Goal: Task Accomplishment & Management: Manage account settings

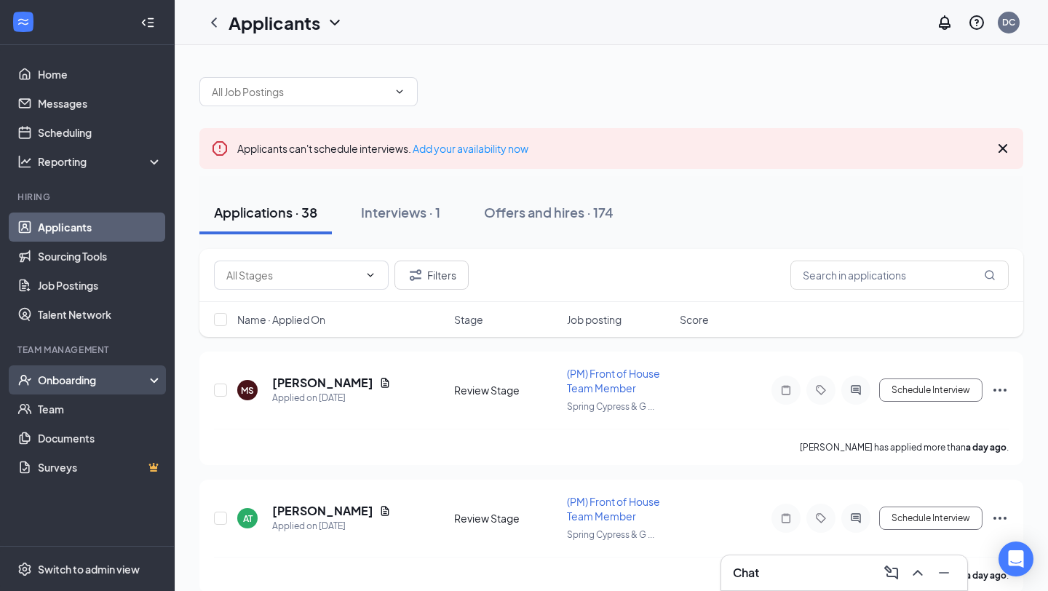
click at [89, 380] on div "Onboarding" at bounding box center [94, 380] width 112 height 15
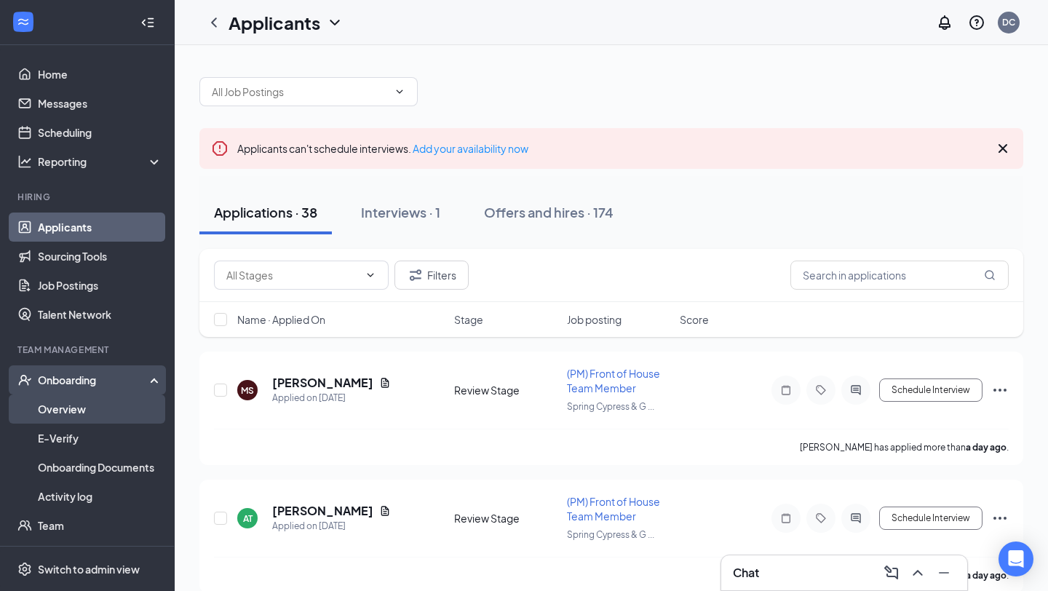
click at [92, 406] on link "Overview" at bounding box center [100, 409] width 124 height 29
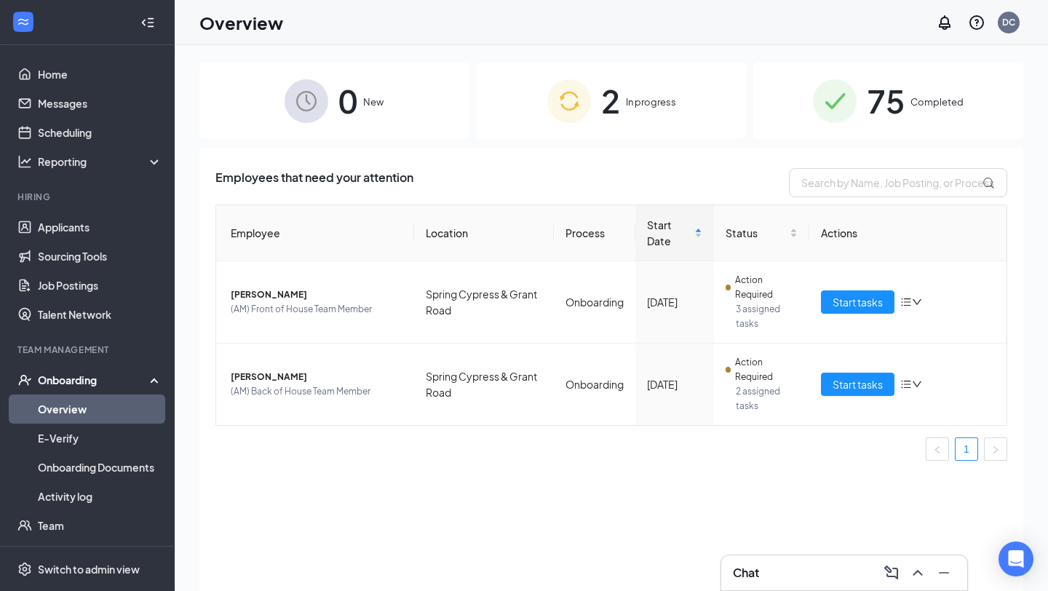
click at [777, 579] on div "Chat" at bounding box center [844, 572] width 223 height 23
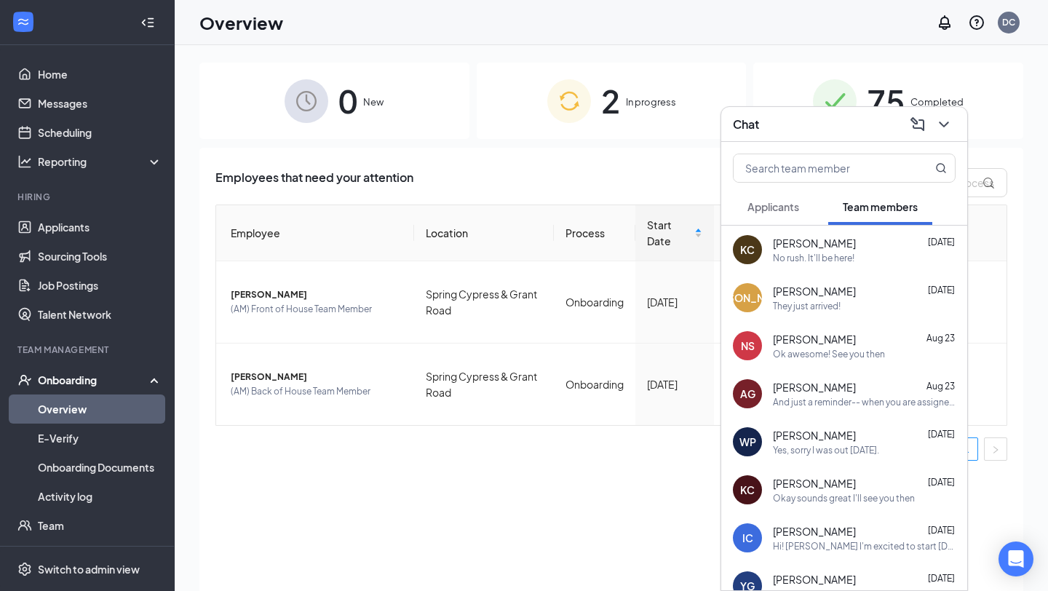
click at [815, 392] on span "[PERSON_NAME]" at bounding box center [814, 387] width 83 height 15
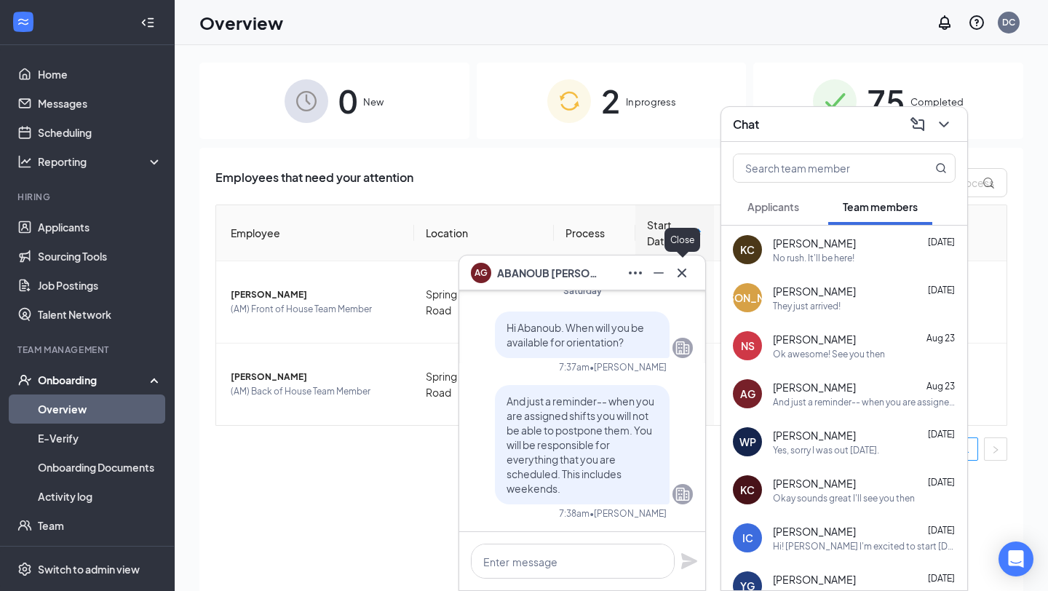
click at [678, 266] on icon "Cross" at bounding box center [681, 272] width 17 height 17
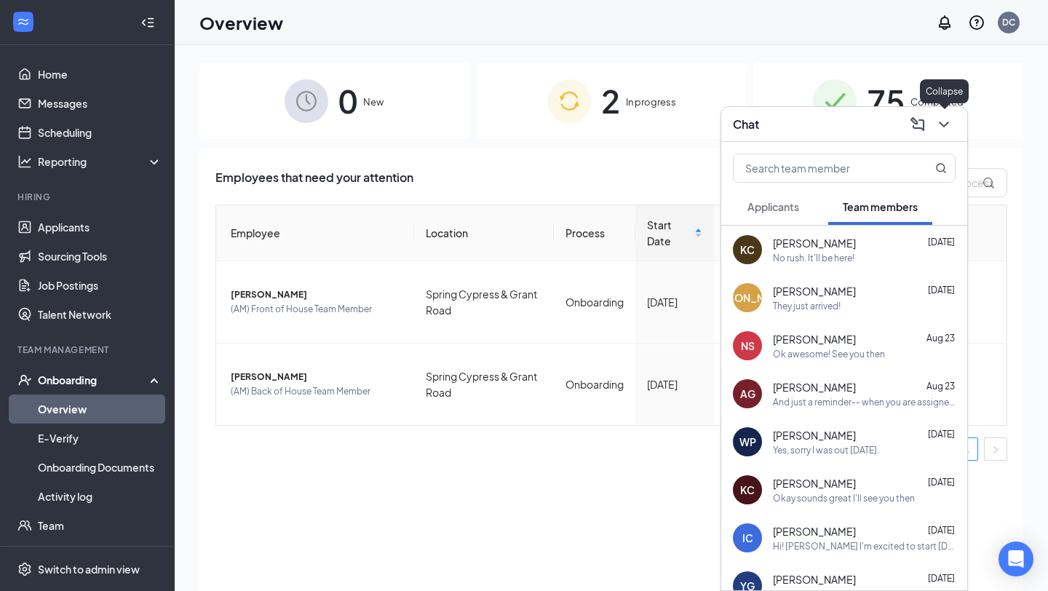
click at [948, 131] on icon "ChevronDown" at bounding box center [943, 124] width 17 height 17
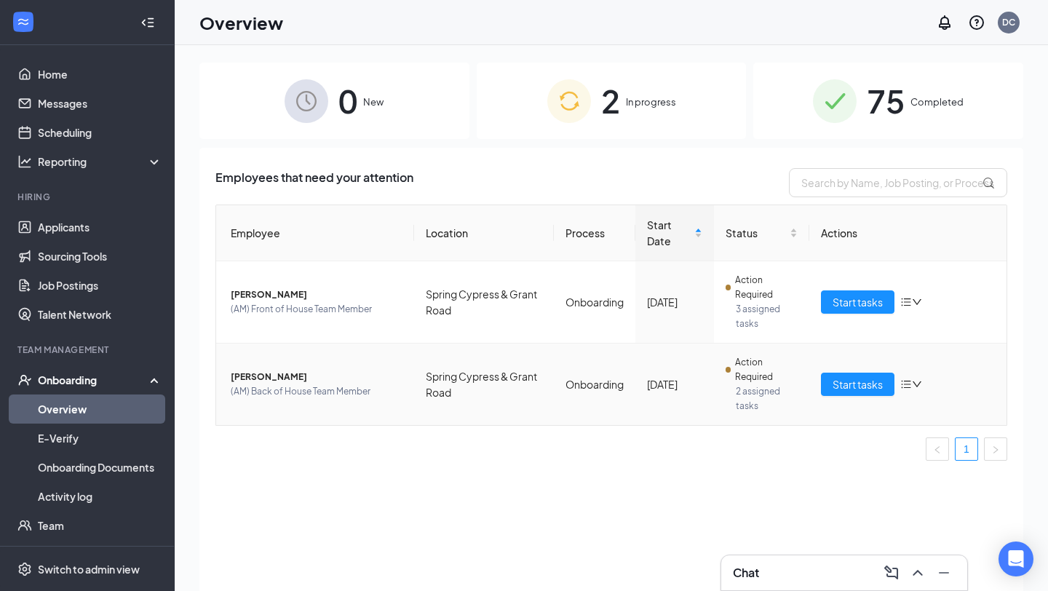
click at [913, 382] on icon "down" at bounding box center [917, 384] width 10 height 10
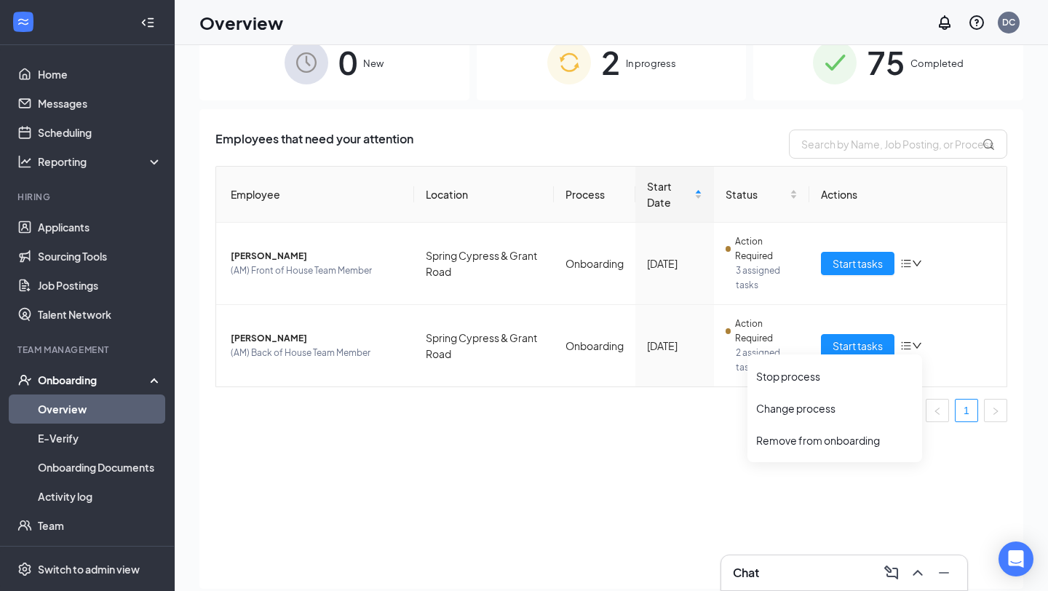
scroll to position [47, 0]
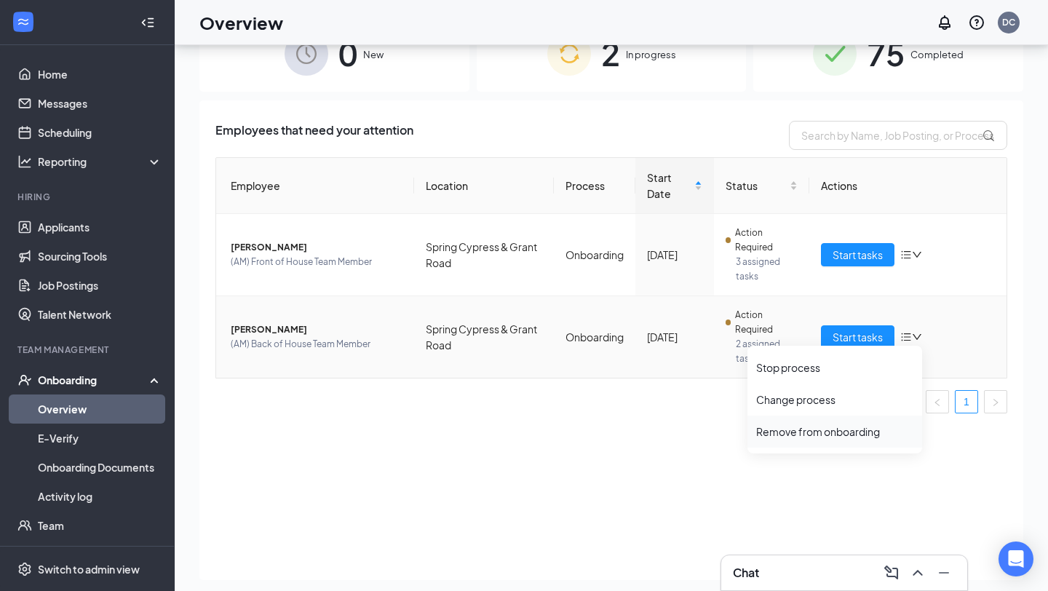
click at [792, 429] on div "Remove from onboarding" at bounding box center [834, 431] width 157 height 15
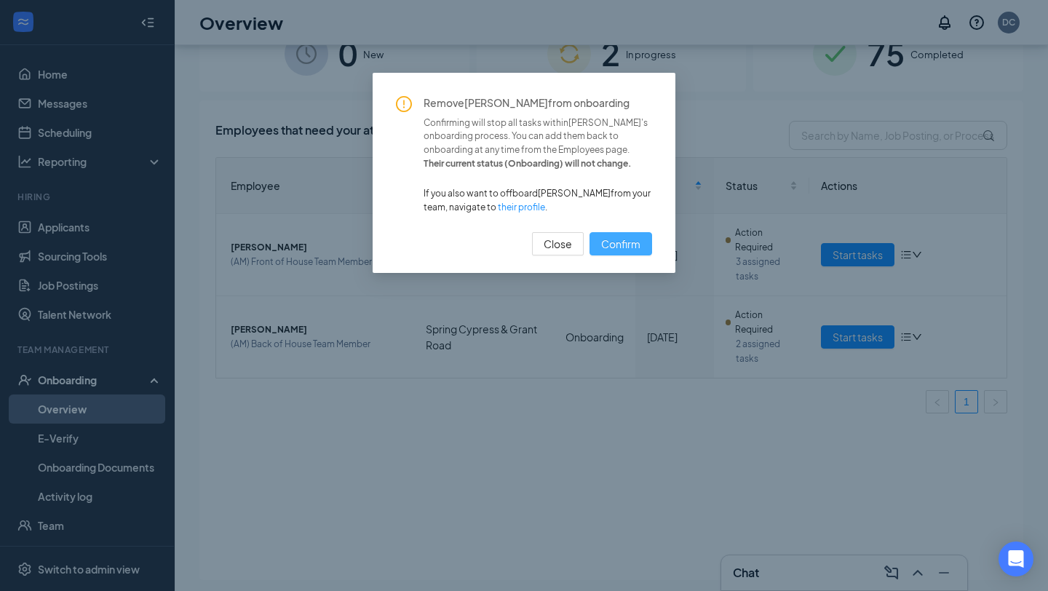
click at [630, 252] on span "Confirm" at bounding box center [620, 244] width 39 height 16
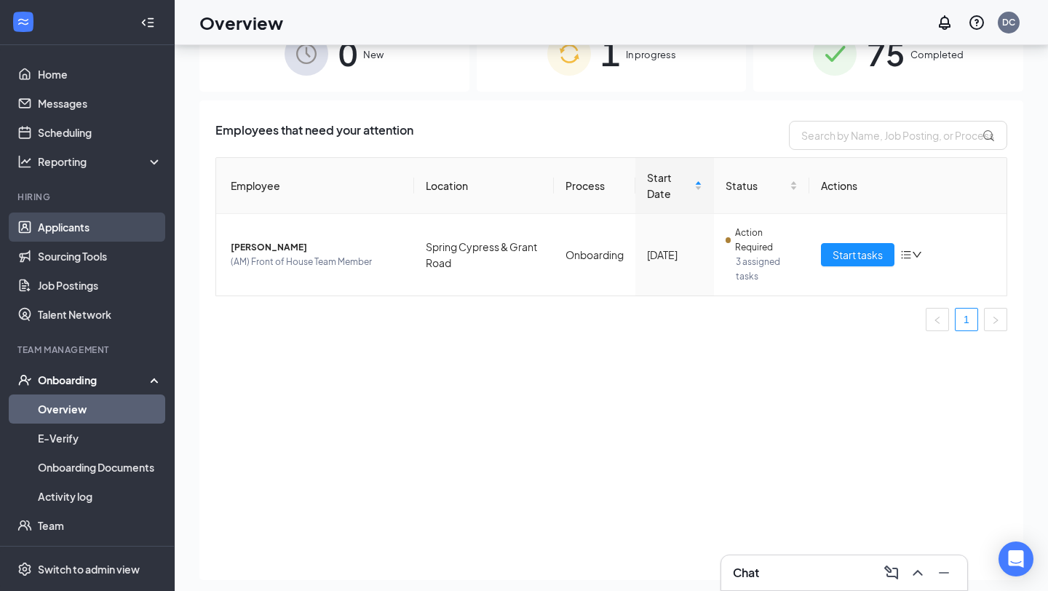
click at [92, 226] on link "Applicants" at bounding box center [100, 227] width 124 height 29
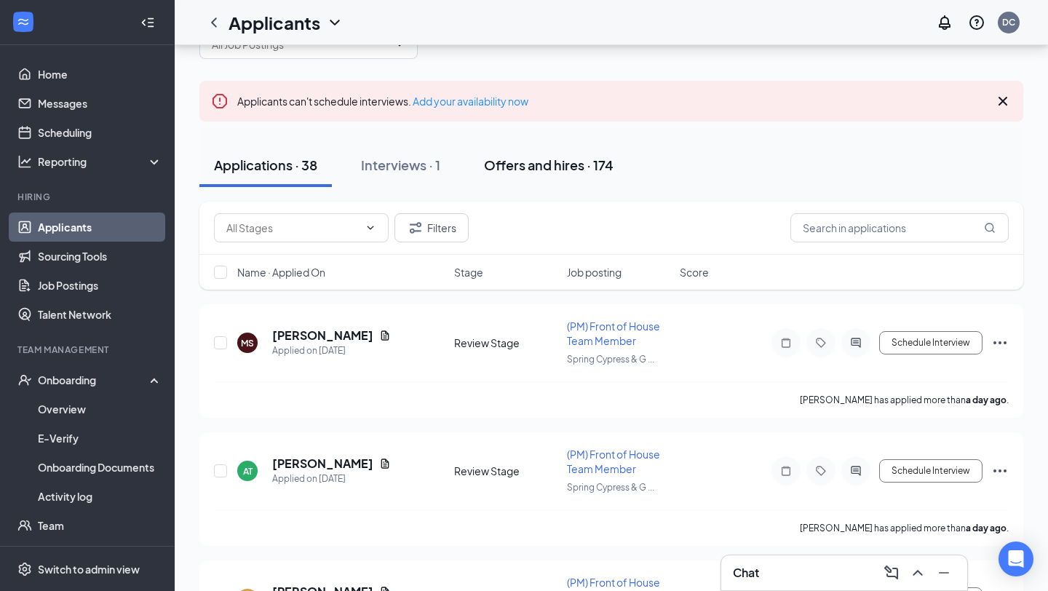
click at [545, 170] on div "Offers and hires · 174" at bounding box center [549, 165] width 130 height 18
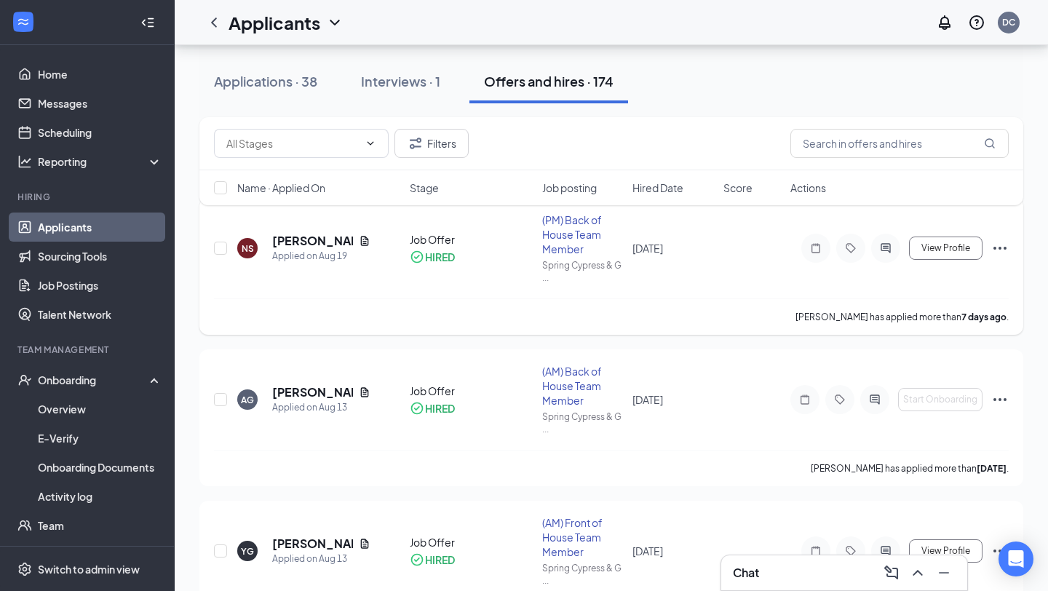
scroll to position [190, 0]
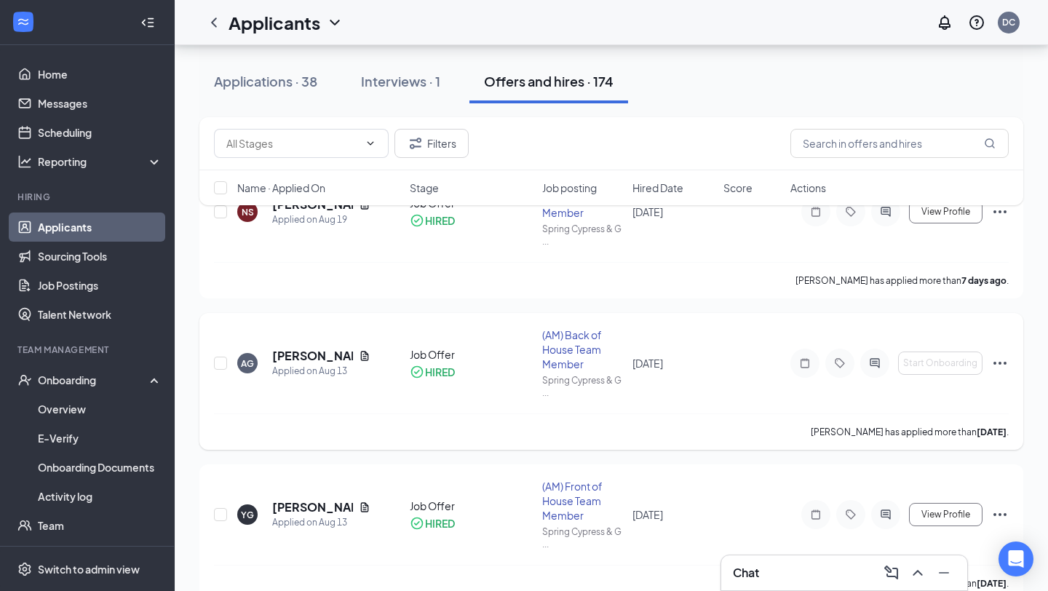
click at [999, 363] on icon "Ellipses" at bounding box center [1000, 363] width 13 height 3
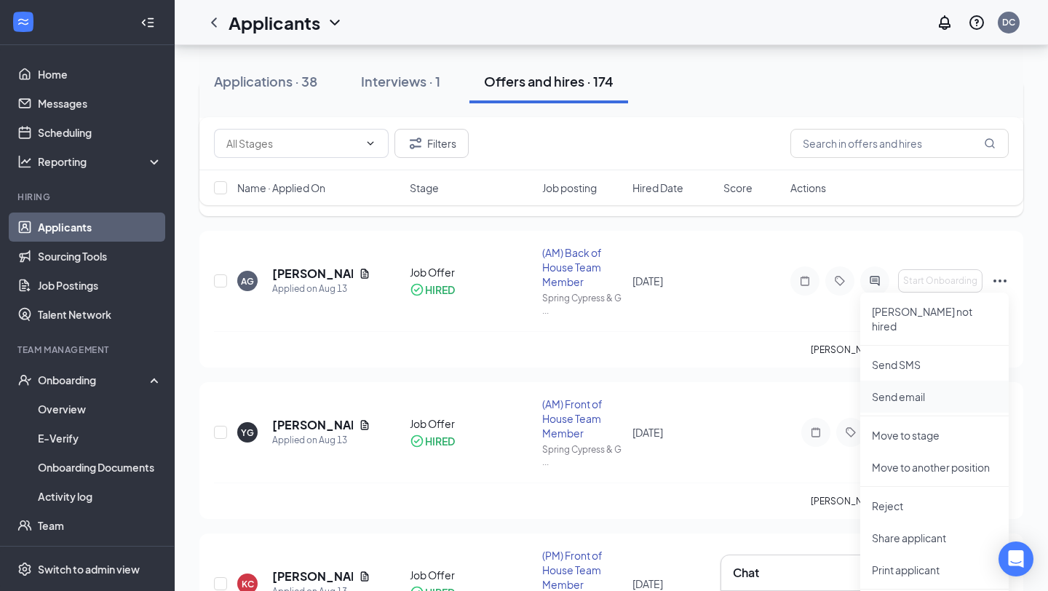
scroll to position [276, 0]
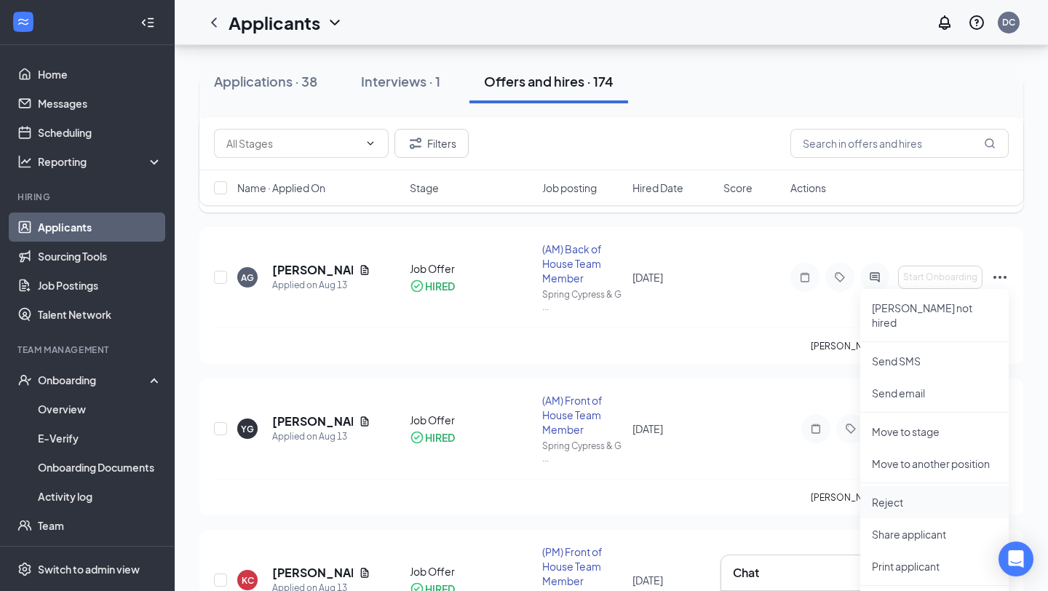
click at [907, 496] on li "Reject" at bounding box center [934, 502] width 149 height 32
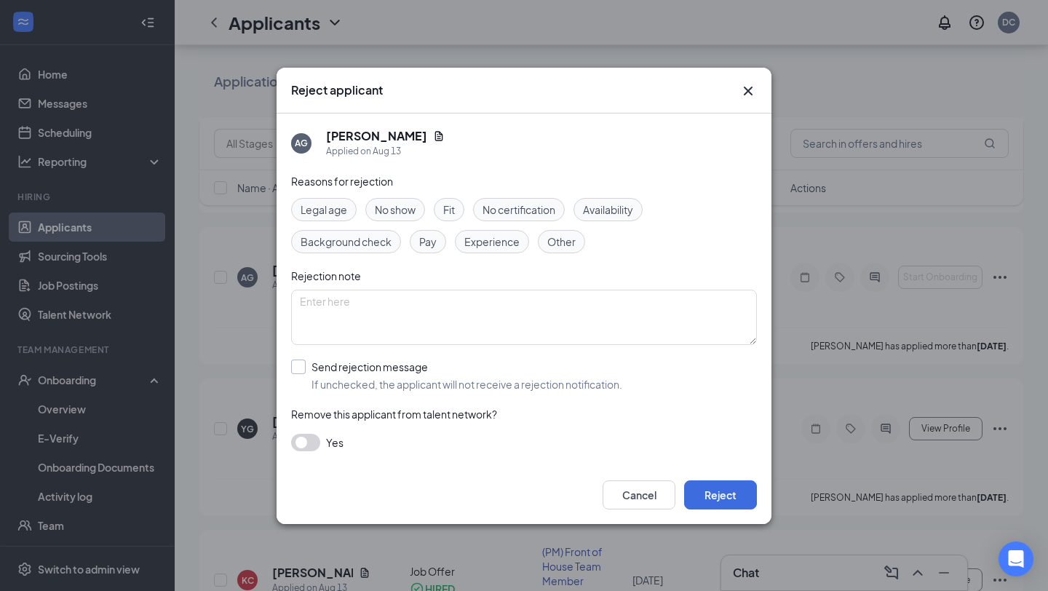
click at [303, 365] on input "Send rejection message If unchecked, the applicant will not receive a rejection…" at bounding box center [456, 376] width 331 height 32
checkbox input "true"
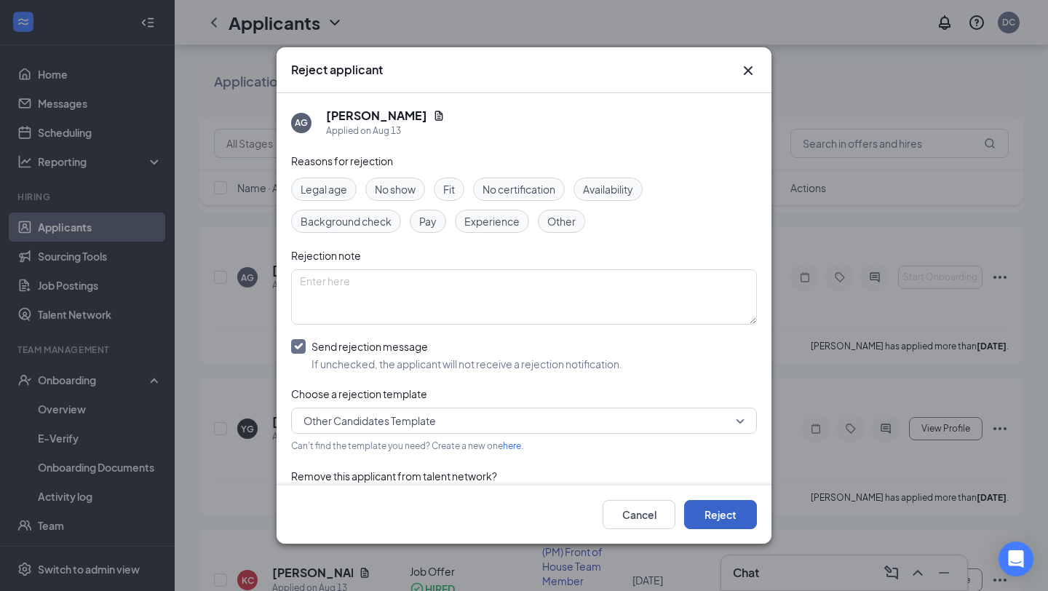
click at [721, 519] on button "Reject" at bounding box center [720, 514] width 73 height 29
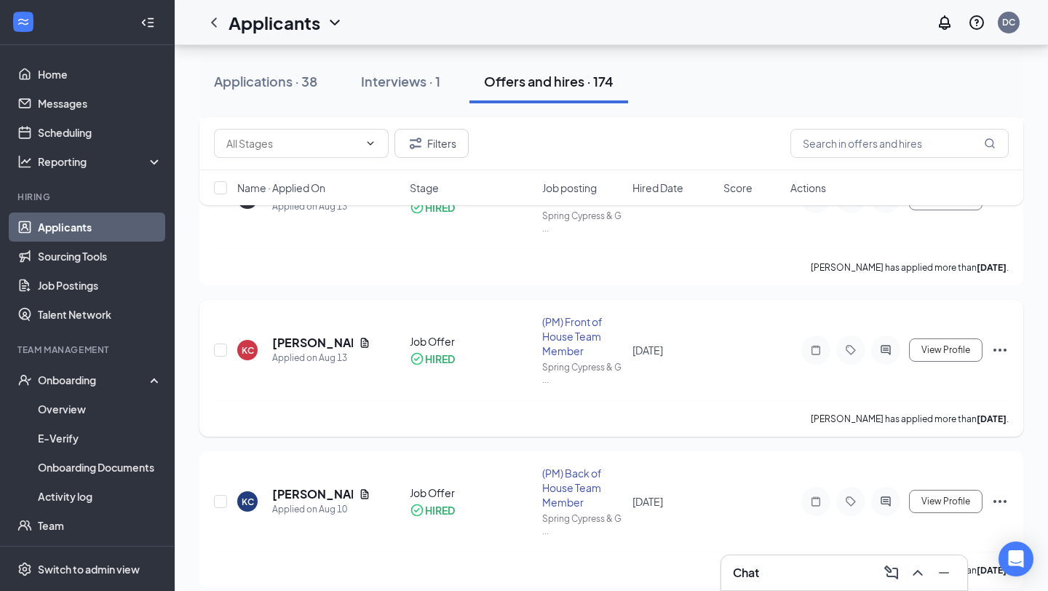
scroll to position [373, 0]
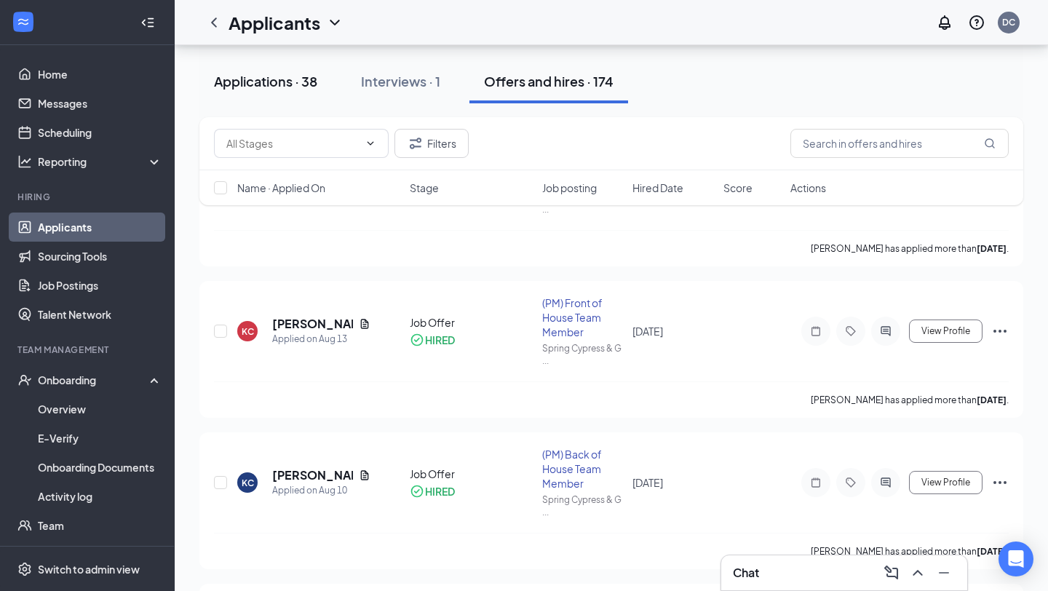
click at [272, 85] on div "Applications · 38" at bounding box center [265, 81] width 103 height 18
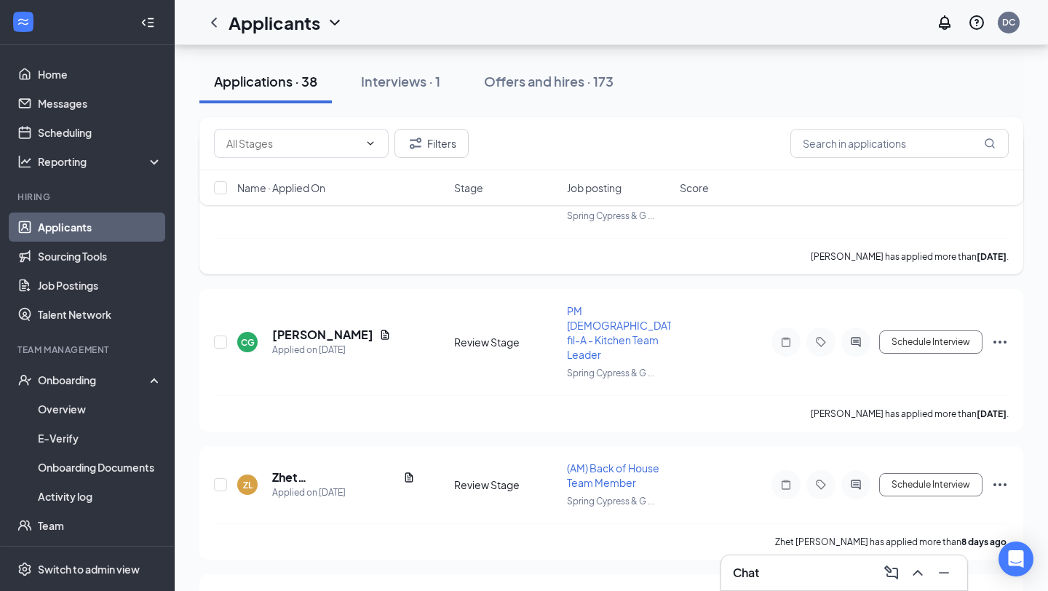
scroll to position [734, 0]
click at [90, 279] on link "Job Postings" at bounding box center [100, 285] width 124 height 29
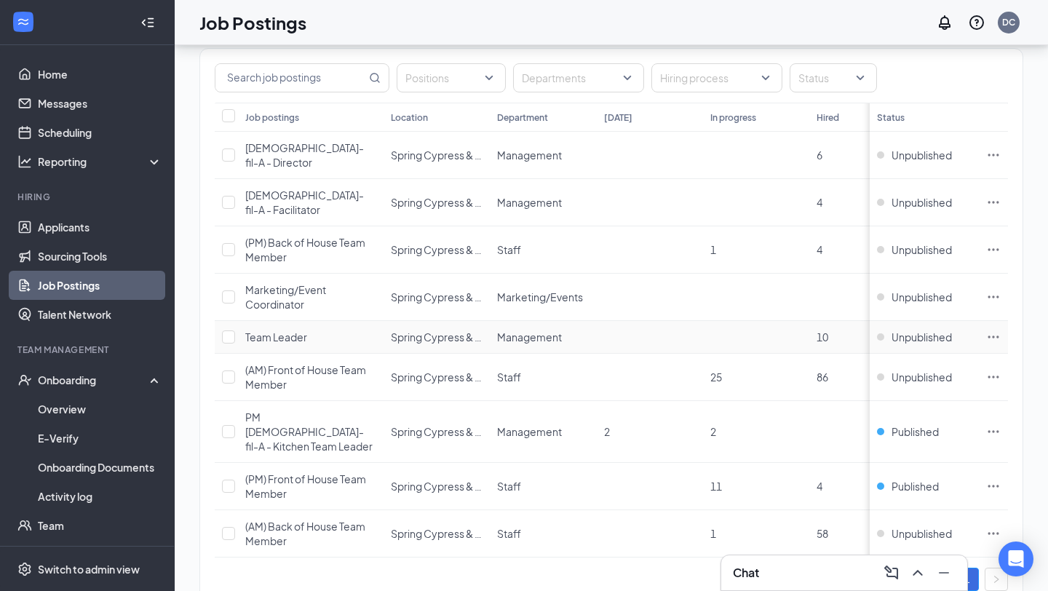
scroll to position [74, 0]
click at [53, 226] on link "Applicants" at bounding box center [100, 227] width 124 height 29
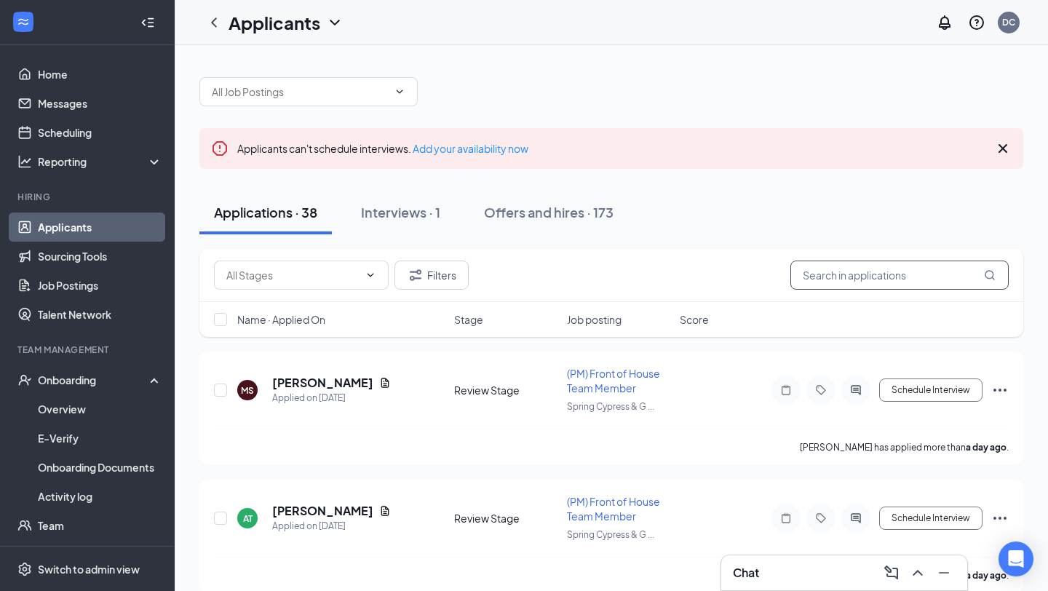
click at [849, 285] on input "text" at bounding box center [900, 275] width 218 height 29
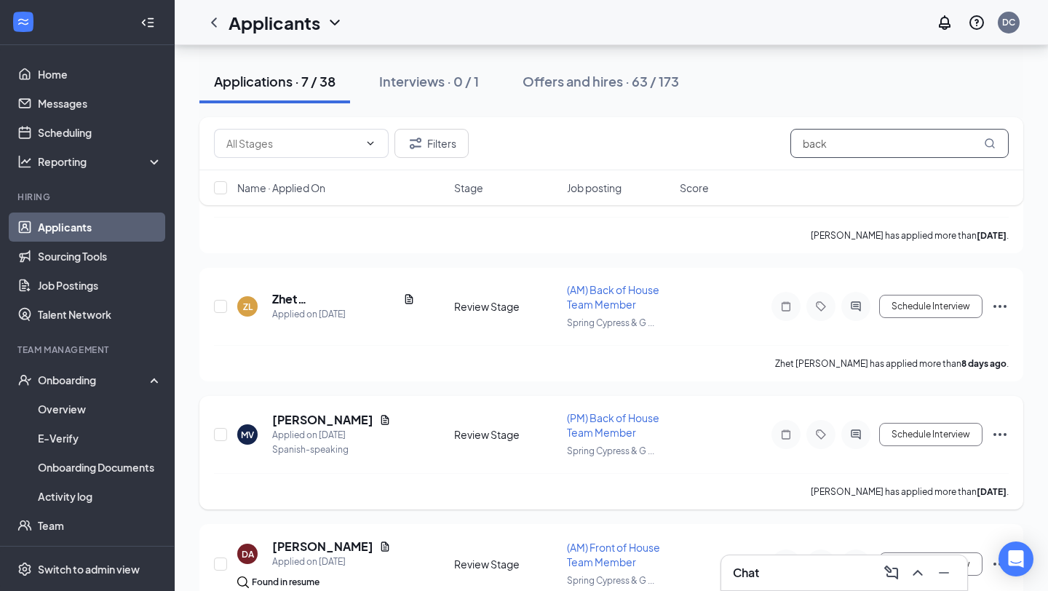
scroll to position [215, 0]
type input "back"
click at [389, 418] on icon "Document" at bounding box center [385, 418] width 8 height 9
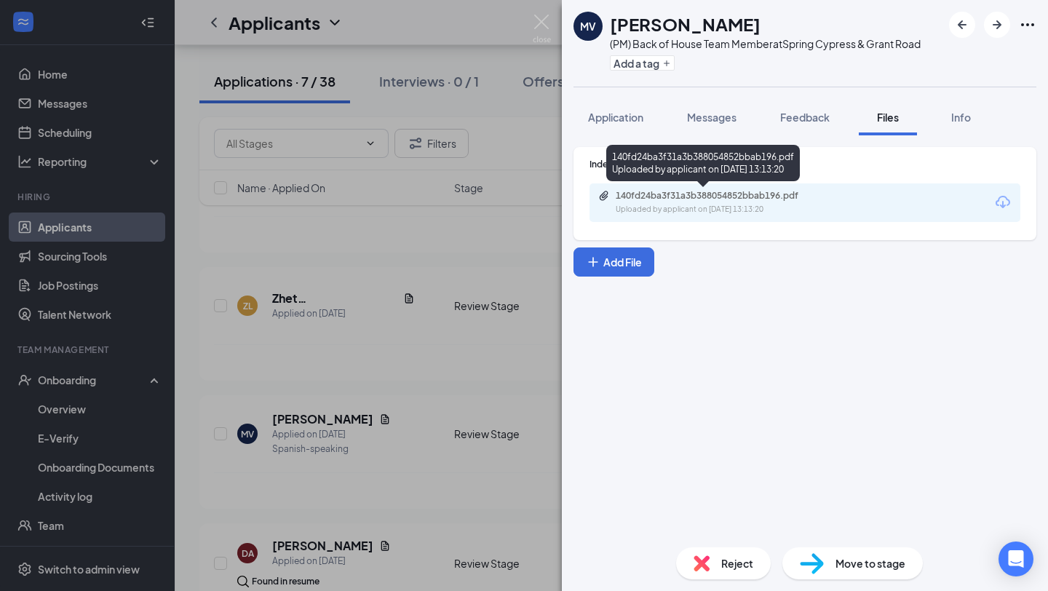
click at [662, 206] on div "Uploaded by applicant on [DATE] 13:13:20" at bounding box center [725, 210] width 218 height 12
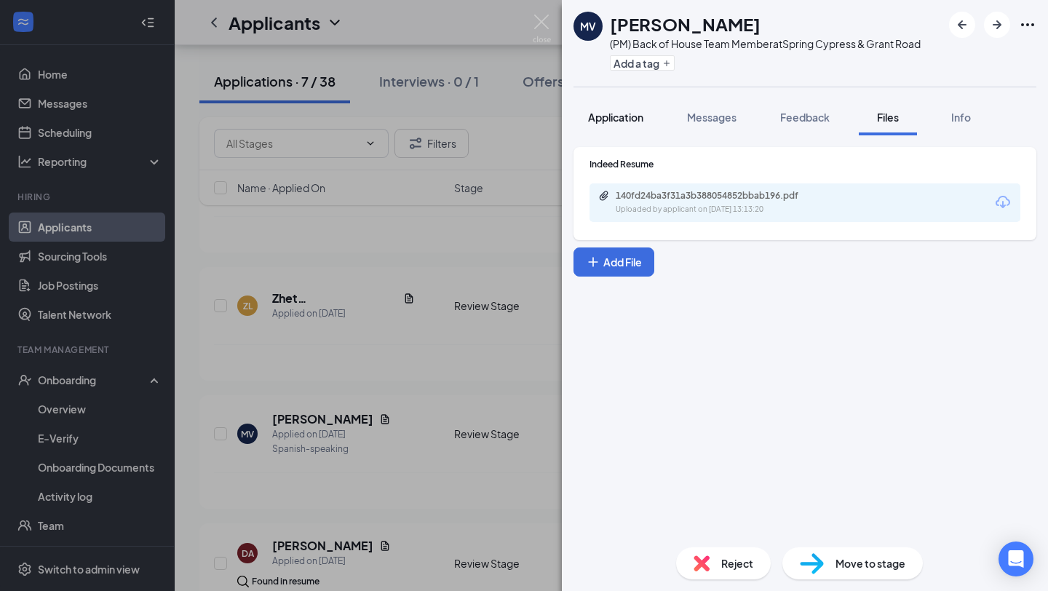
click at [599, 129] on button "Application" at bounding box center [616, 117] width 84 height 36
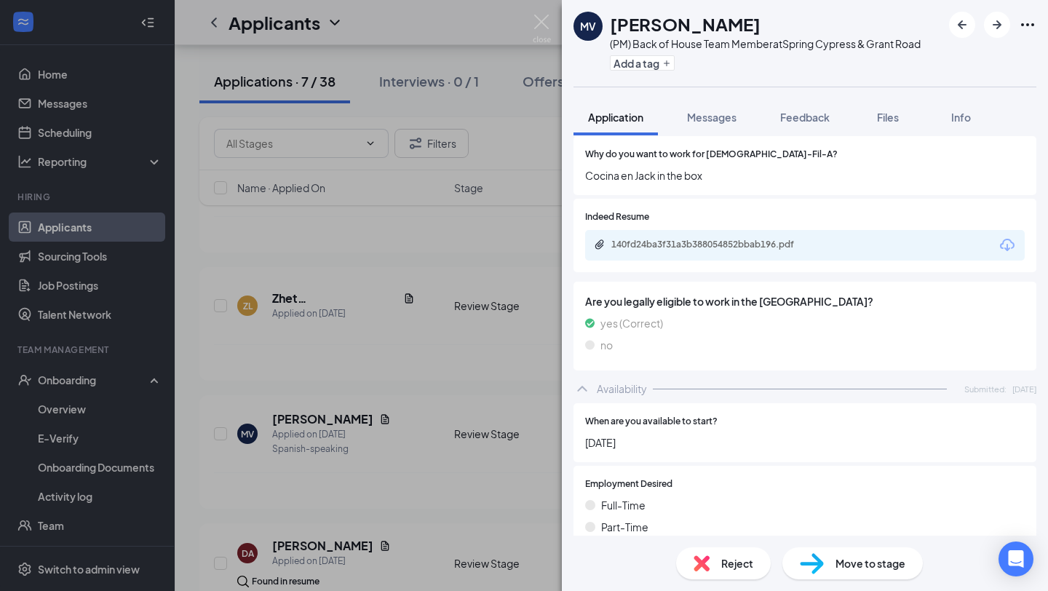
scroll to position [456, 0]
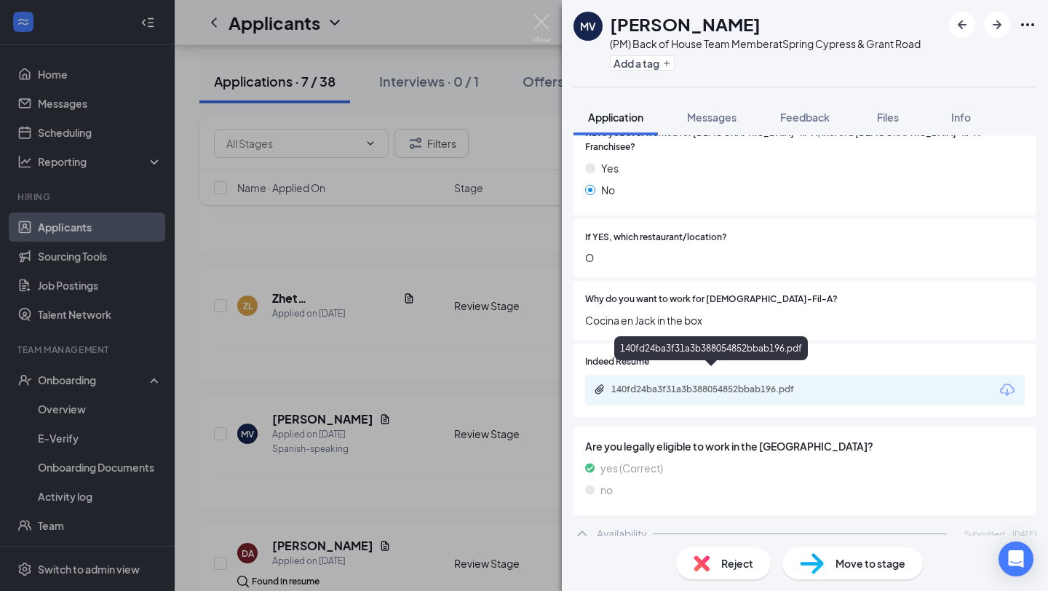
click at [672, 384] on div "140fd24ba3f31a3b388054852bbab196.pdf" at bounding box center [713, 390] width 204 height 12
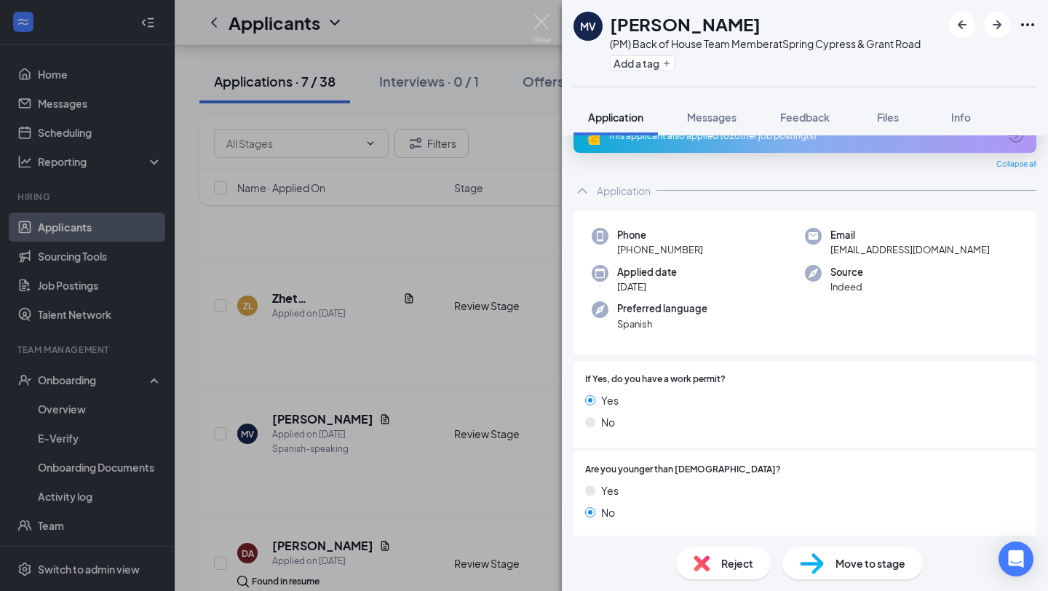
scroll to position [0, 0]
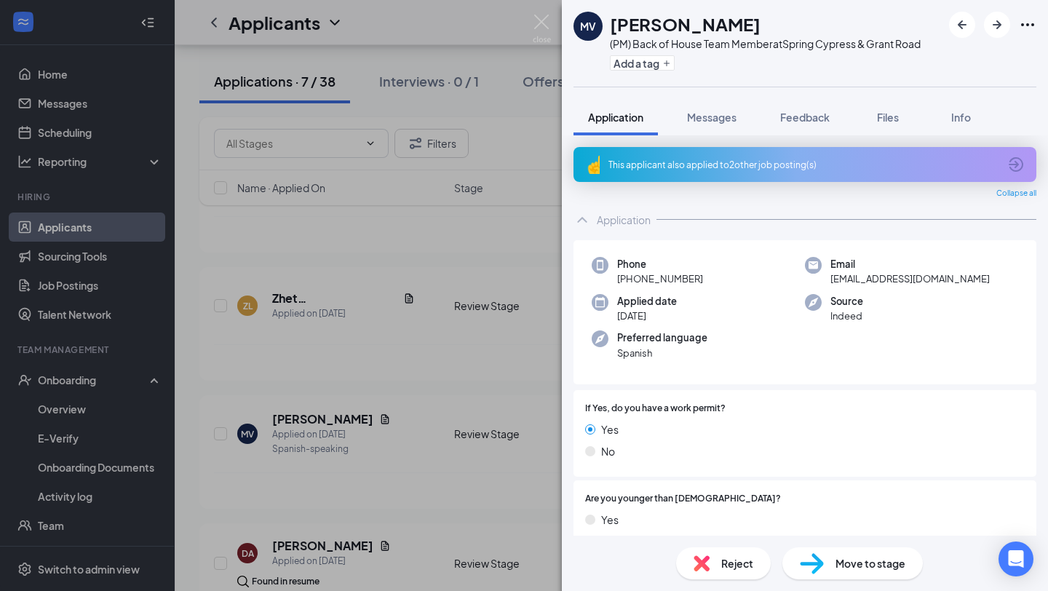
click at [66, 117] on div "MV [PERSON_NAME] (PM) Back of House Team Member at Spring Cypress & Grant Road …" at bounding box center [524, 295] width 1048 height 591
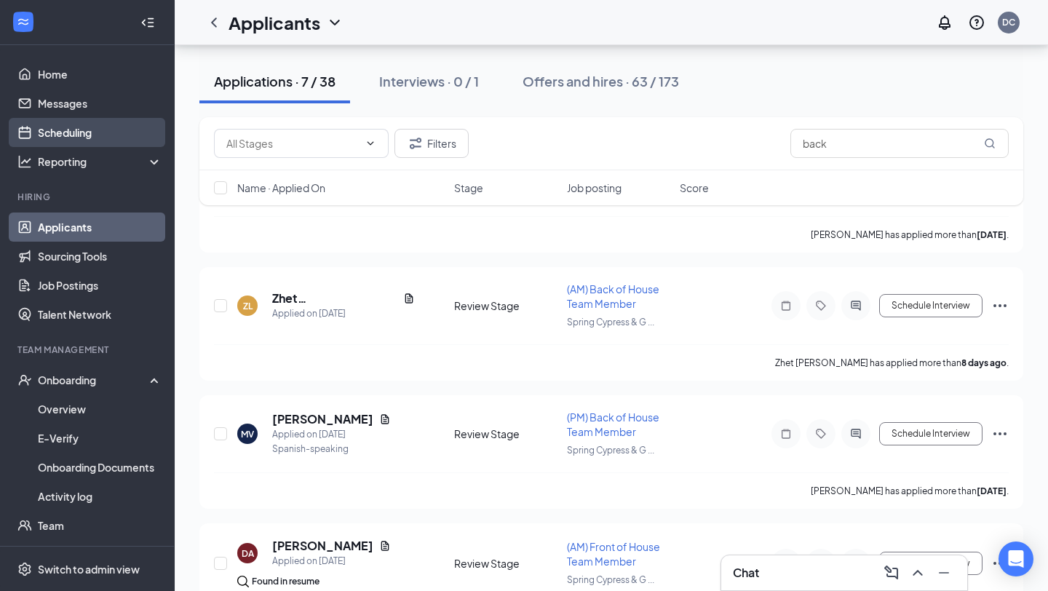
click at [66, 133] on link "Scheduling" at bounding box center [100, 132] width 124 height 29
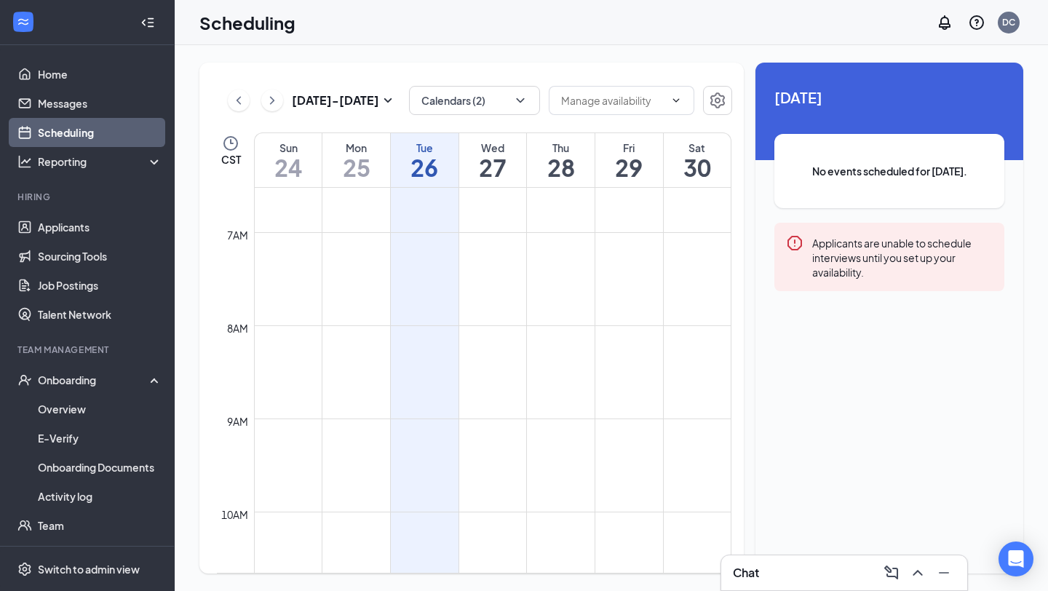
scroll to position [551, 0]
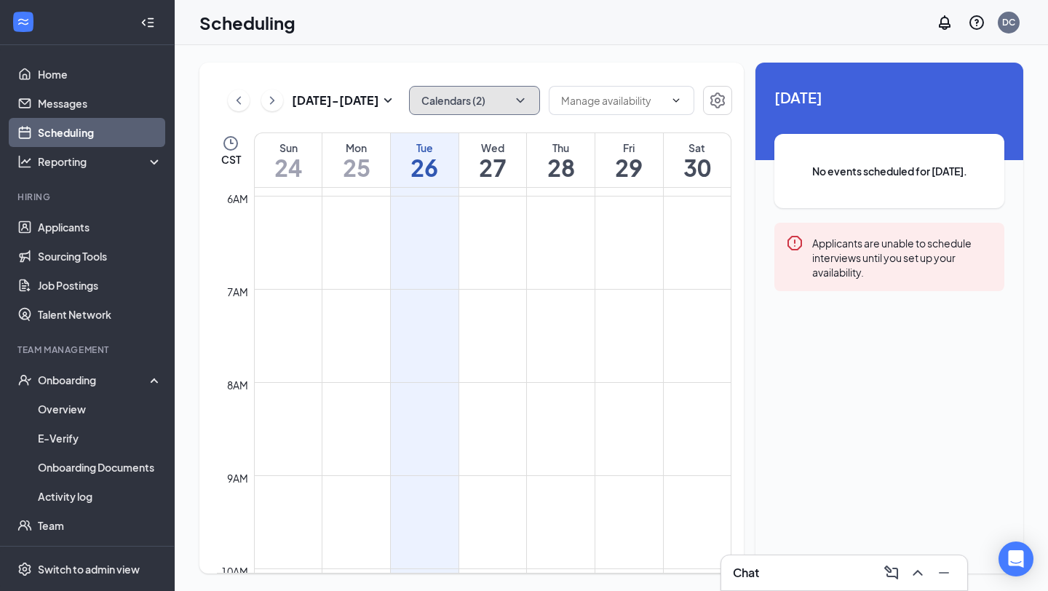
drag, startPoint x: 480, startPoint y: 104, endPoint x: 480, endPoint y: 76, distance: 27.7
click at [480, 103] on button "Calendars (2)" at bounding box center [474, 100] width 131 height 29
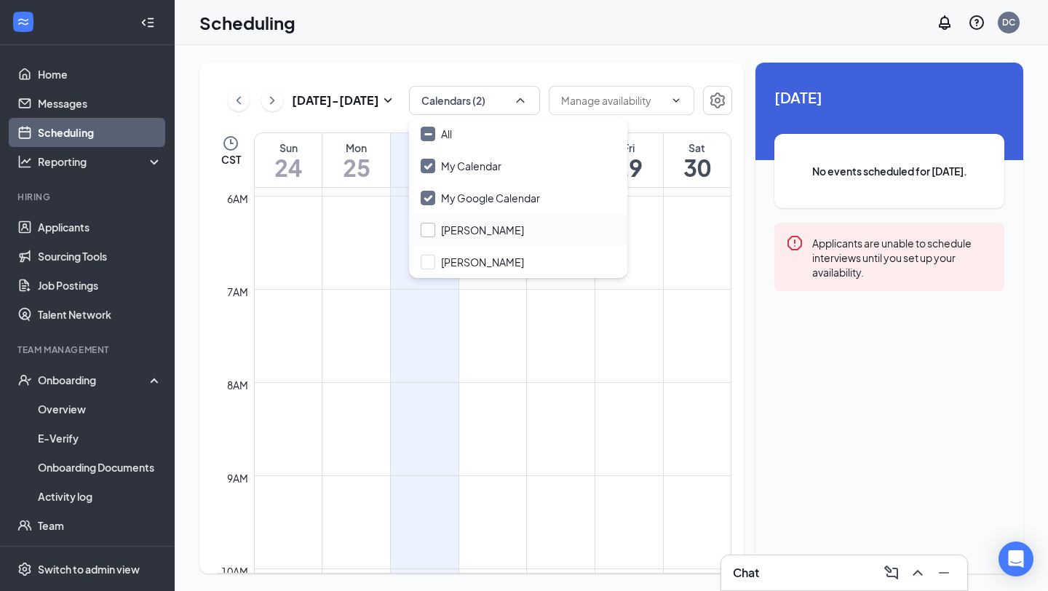
click at [432, 231] on input "[PERSON_NAME]" at bounding box center [472, 230] width 103 height 15
checkbox input "true"
click at [397, 79] on div "[DATE] - [DATE] Calendars (3) CST Sun 24 Mon 25 Tue 26 Wed 27 Thu 28 Fri 29 Sat…" at bounding box center [471, 318] width 545 height 511
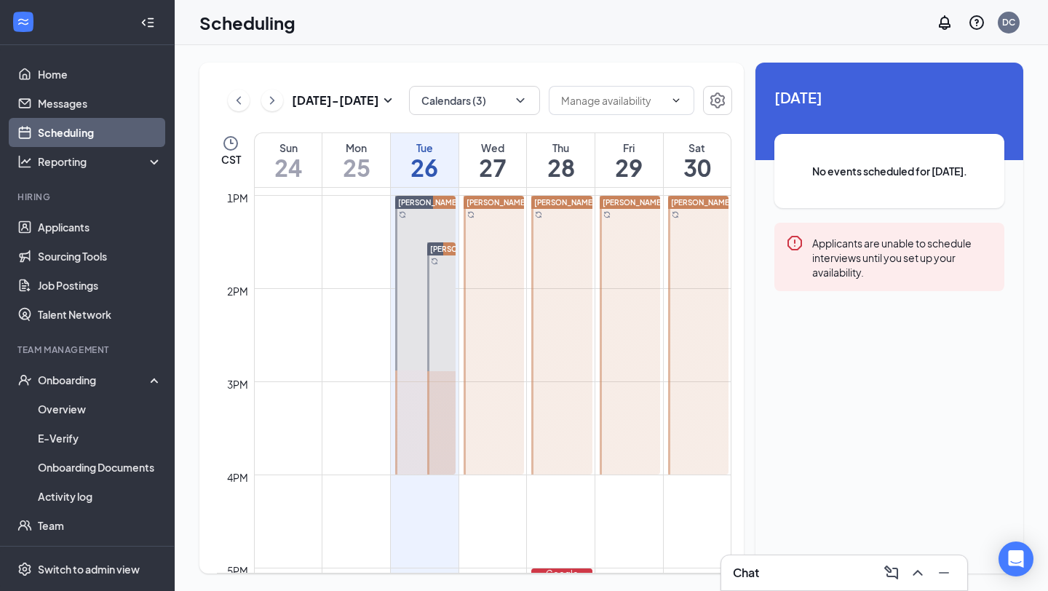
scroll to position [1205, 0]
click at [66, 217] on link "Applicants" at bounding box center [100, 227] width 124 height 29
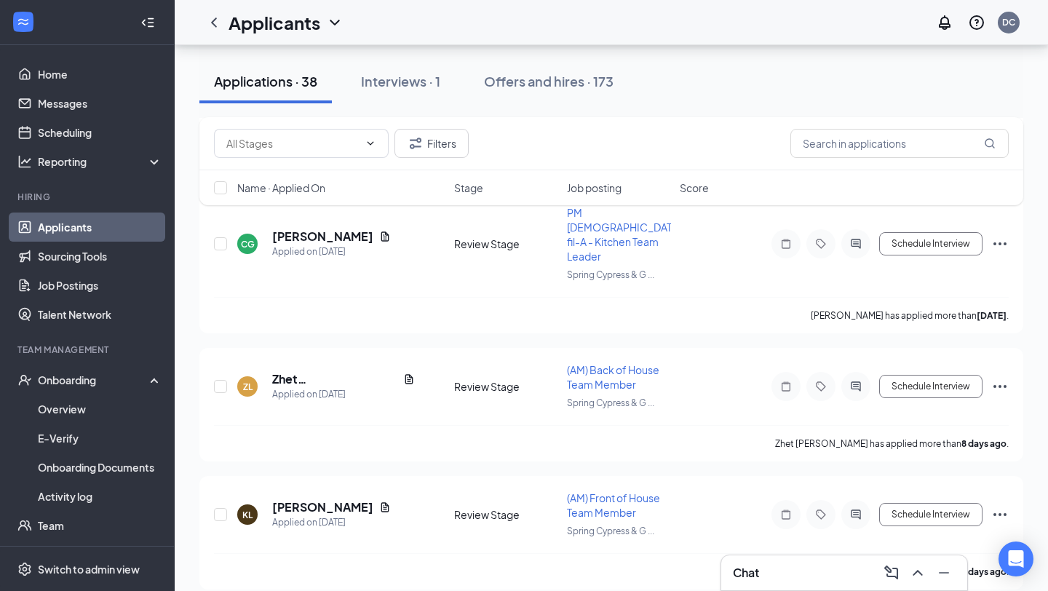
scroll to position [834, 0]
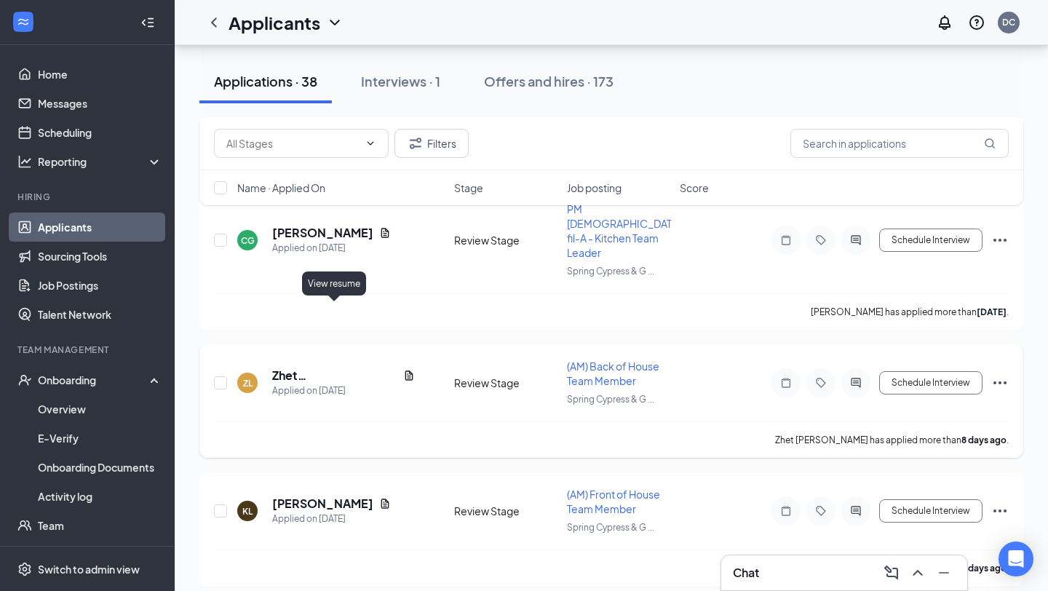
click at [405, 371] on icon "Document" at bounding box center [409, 375] width 8 height 9
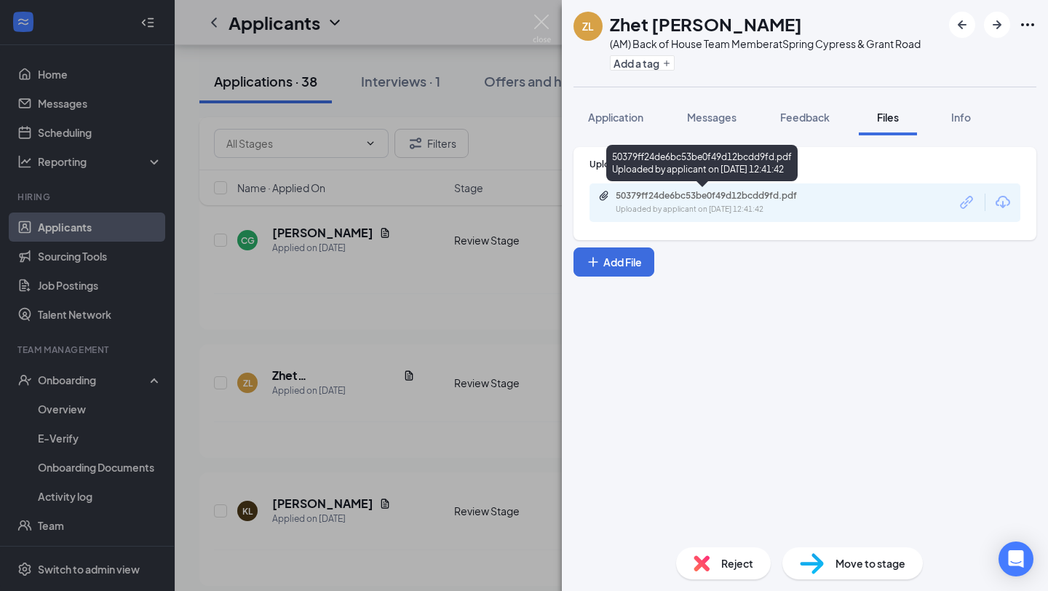
click at [641, 200] on div "50379ff24de6bc53be0f49d12bcdd9fd.pdf" at bounding box center [718, 196] width 204 height 12
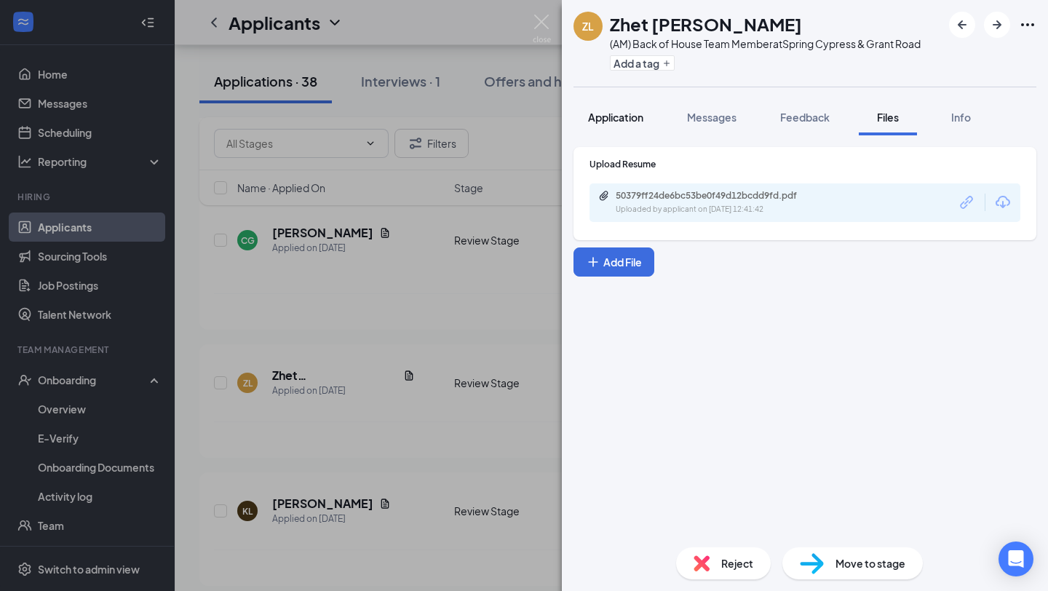
click at [602, 113] on span "Application" at bounding box center [615, 117] width 55 height 13
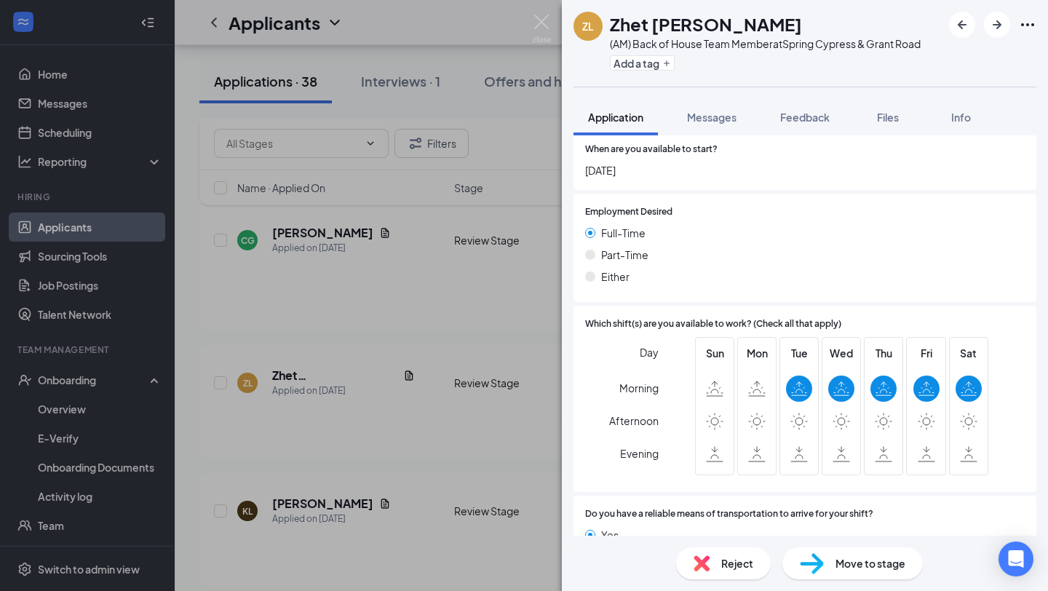
scroll to position [881, 0]
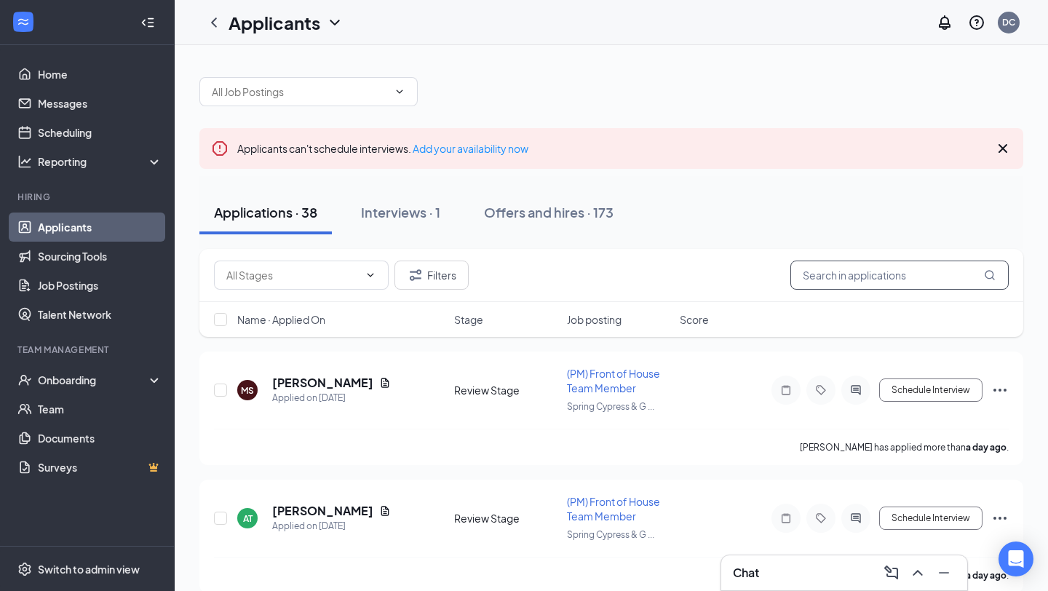
click at [875, 270] on input "text" at bounding box center [900, 275] width 218 height 29
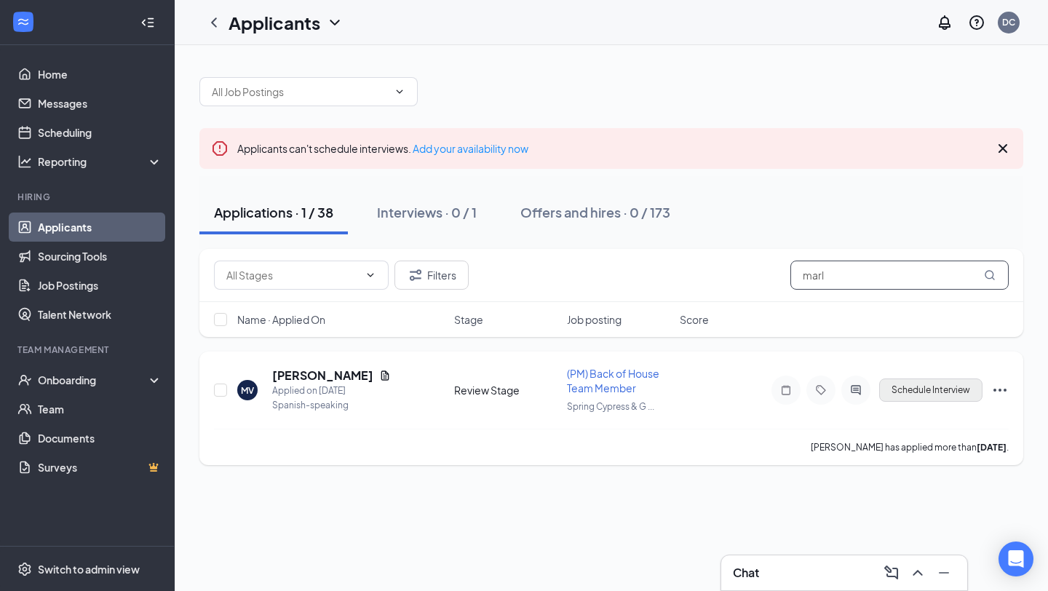
type input "marl"
click at [956, 392] on button "Schedule Interview" at bounding box center [930, 390] width 103 height 23
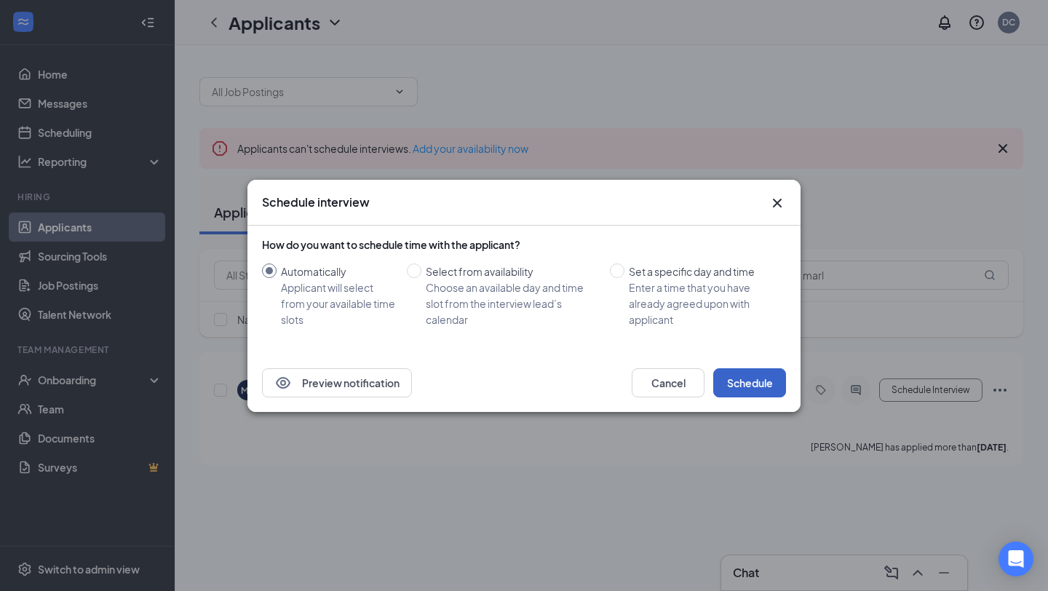
click at [764, 385] on button "Schedule" at bounding box center [749, 382] width 73 height 29
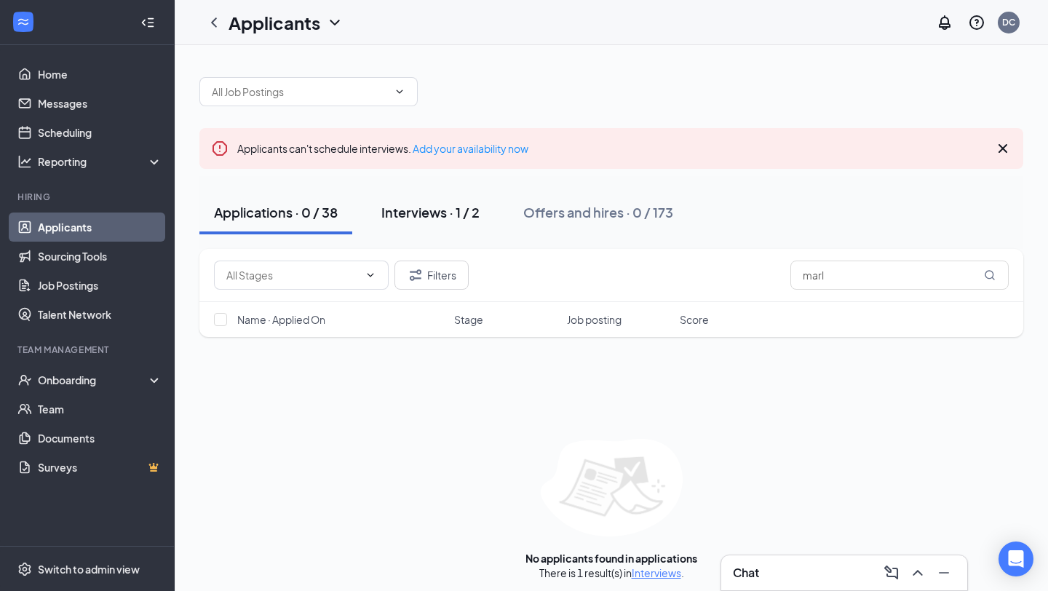
click at [421, 202] on button "Interviews · 1 / 2" at bounding box center [430, 213] width 127 height 44
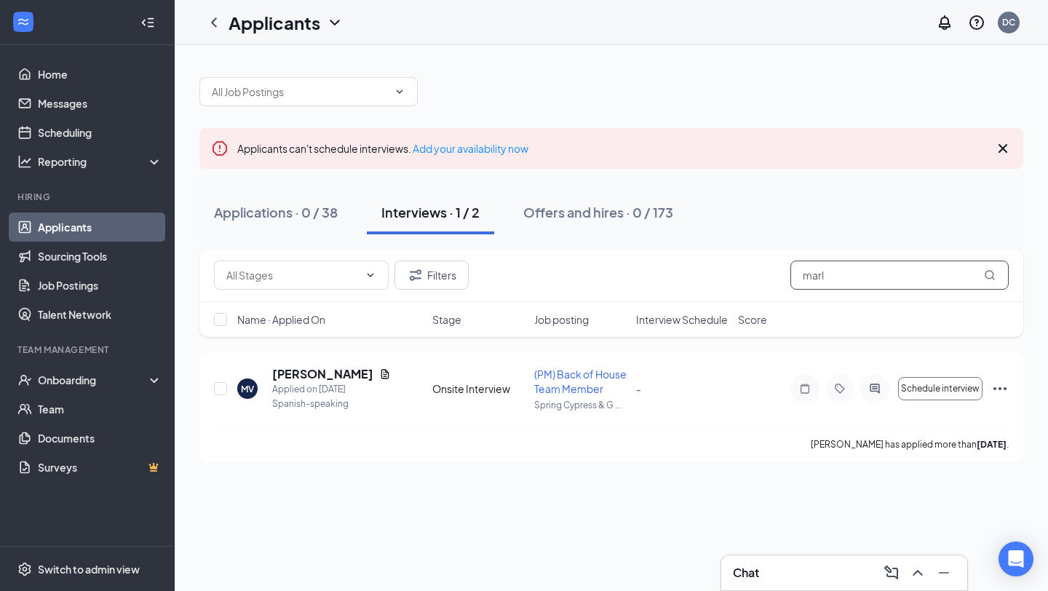
click at [953, 277] on input "marl" at bounding box center [900, 275] width 218 height 29
drag, startPoint x: 953, startPoint y: 277, endPoint x: 957, endPoint y: 229, distance: 47.5
click at [953, 270] on input "marl" at bounding box center [900, 275] width 218 height 29
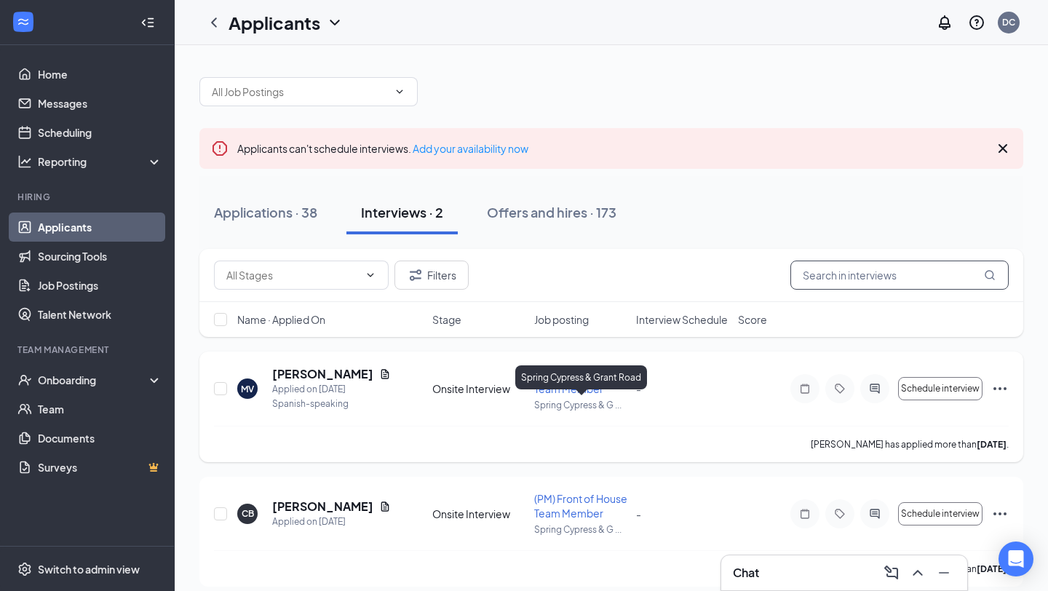
scroll to position [28, 0]
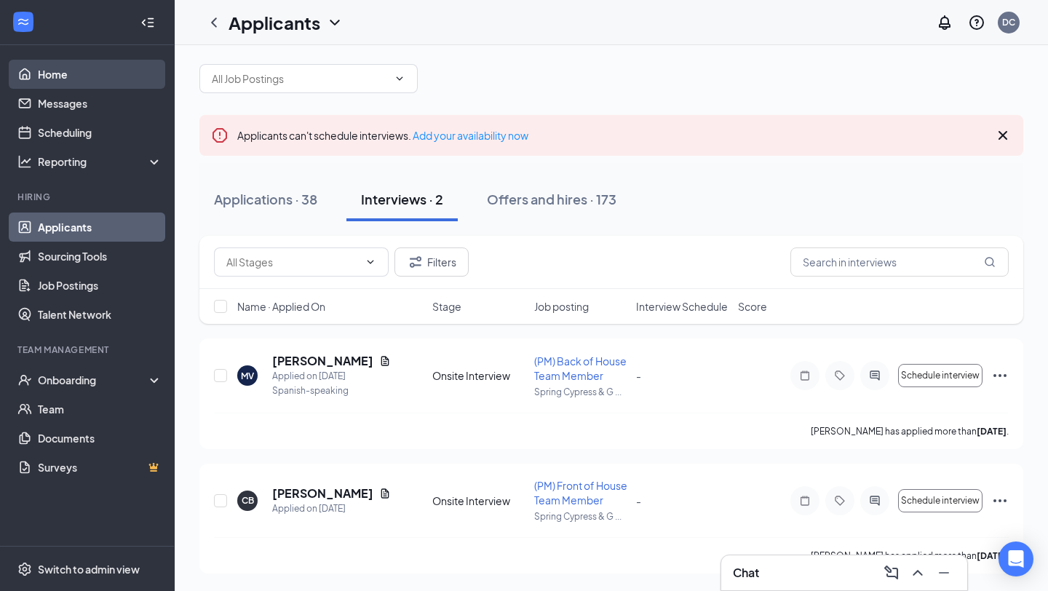
click at [58, 76] on link "Home" at bounding box center [100, 74] width 124 height 29
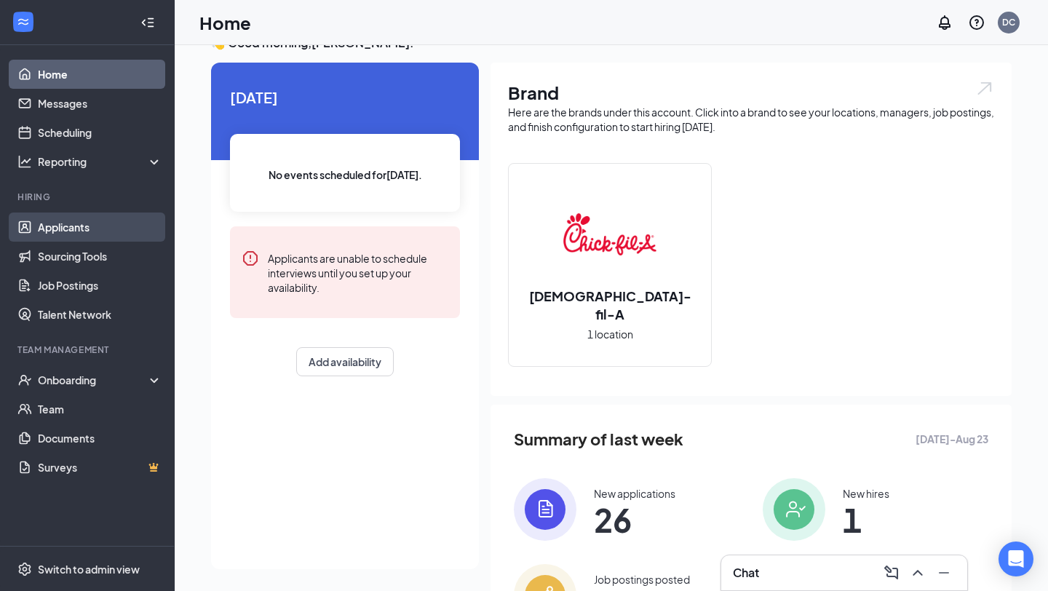
click at [65, 228] on link "Applicants" at bounding box center [100, 227] width 124 height 29
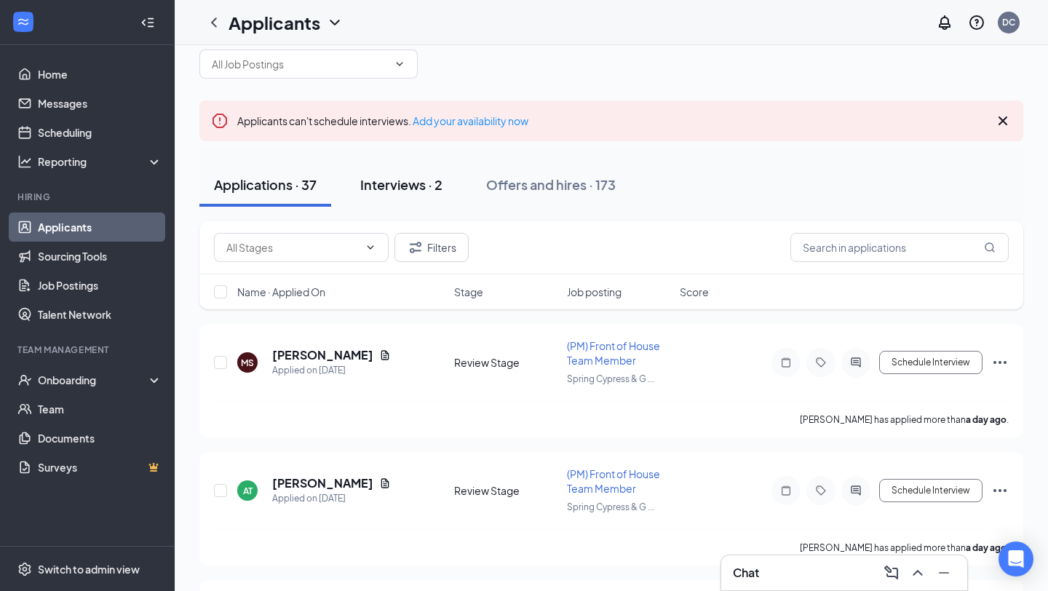
click at [389, 188] on div "Interviews · 2" at bounding box center [401, 184] width 82 height 18
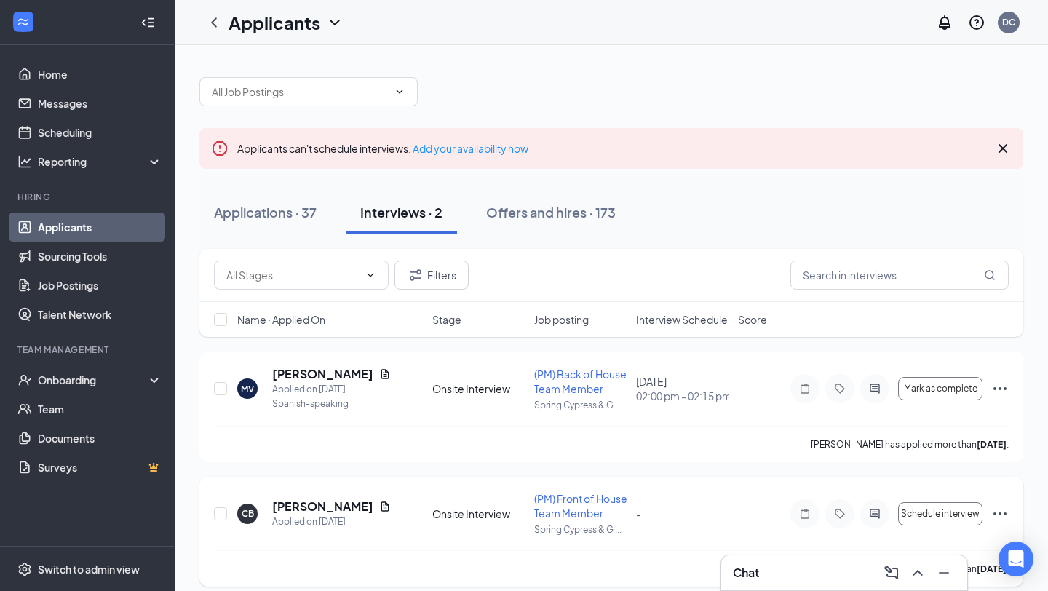
scroll to position [28, 0]
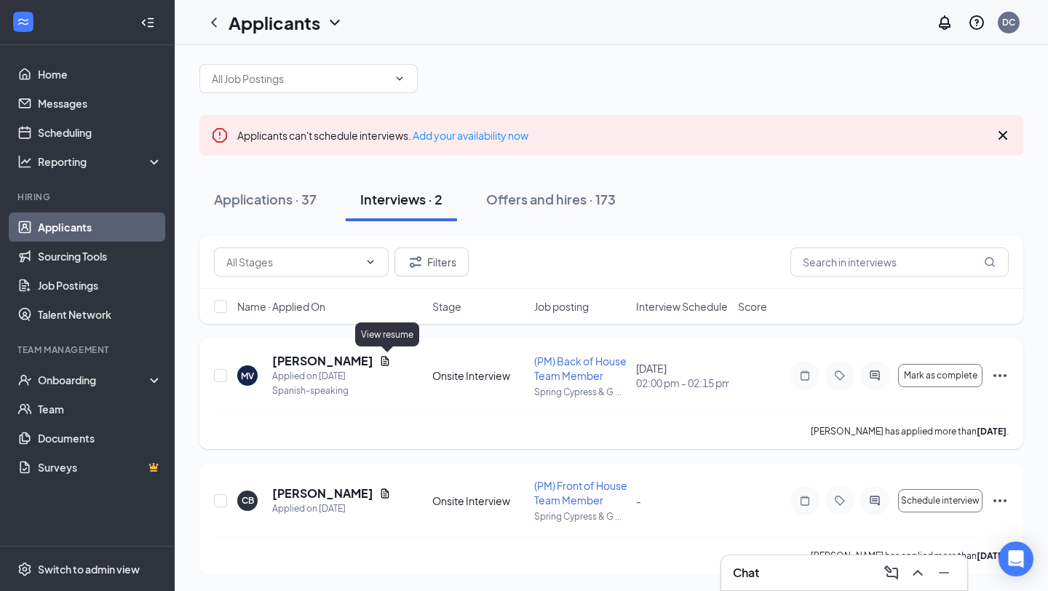
click at [389, 356] on icon "Document" at bounding box center [385, 360] width 8 height 9
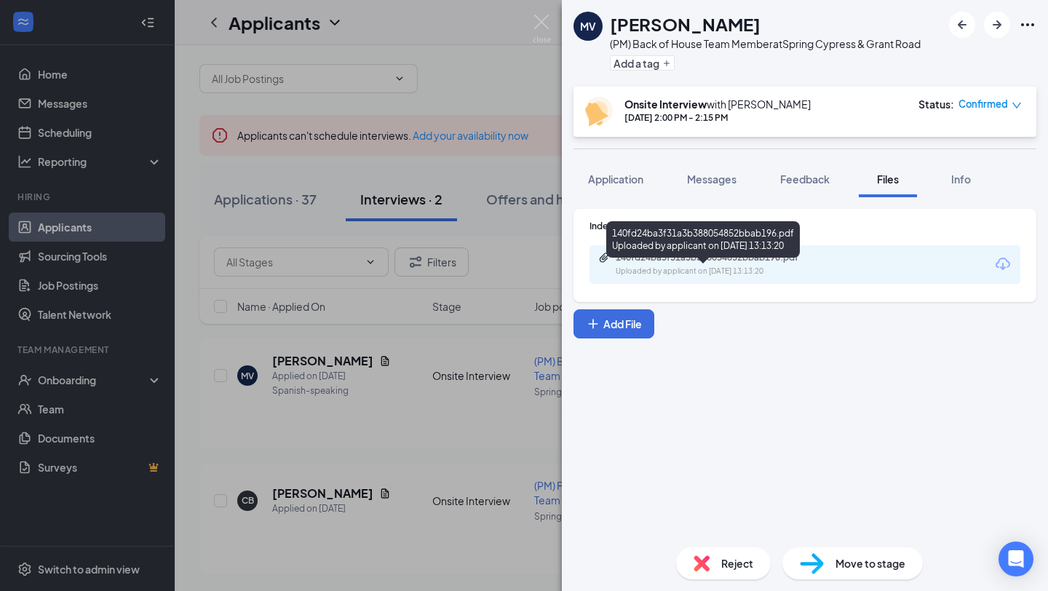
click at [692, 269] on div "Uploaded by applicant on [DATE] 13:13:20" at bounding box center [725, 272] width 218 height 12
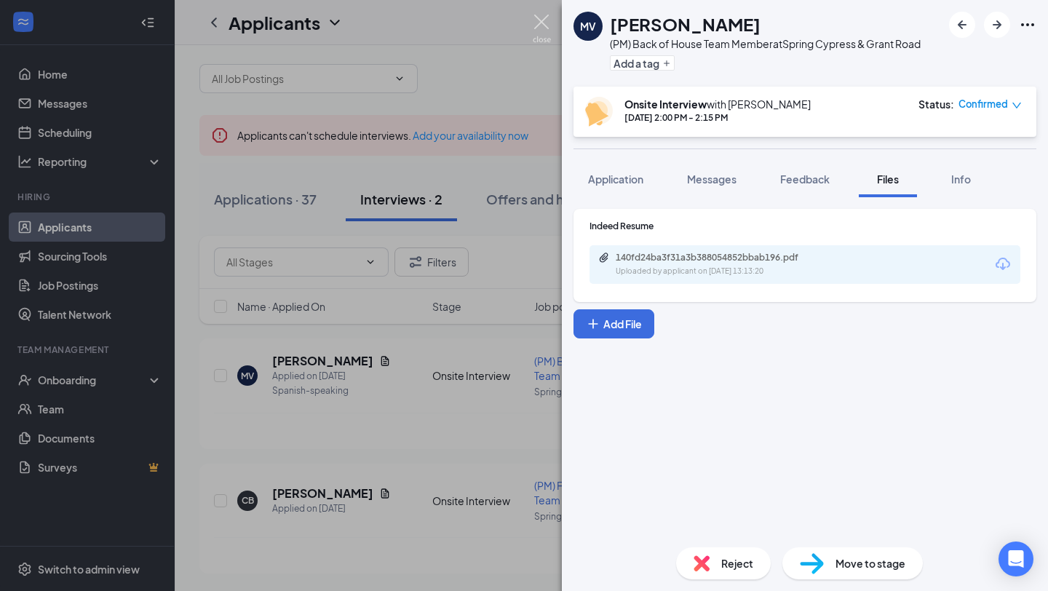
click at [544, 23] on img at bounding box center [542, 29] width 18 height 28
